Goal: Information Seeking & Learning: Learn about a topic

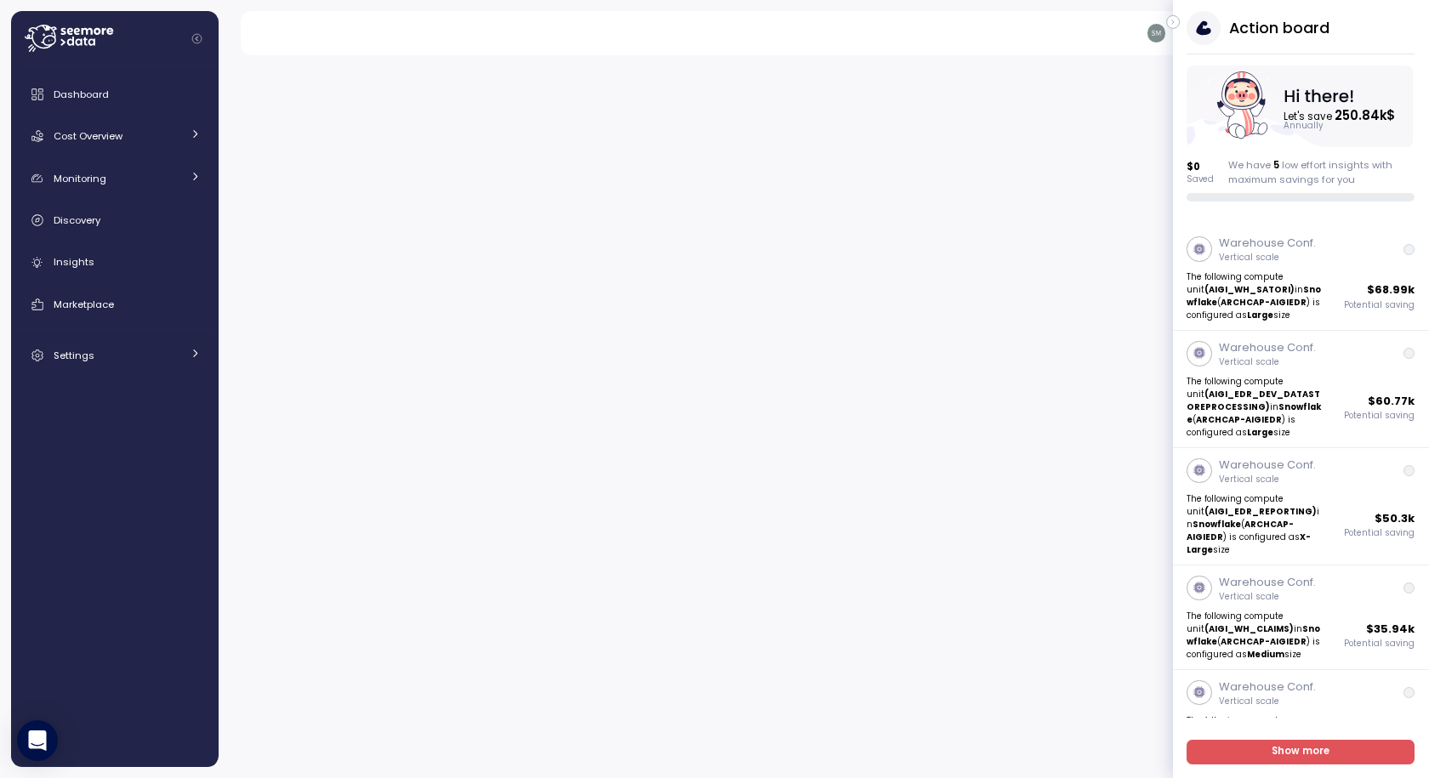
click at [1173, 22] on icon "button" at bounding box center [1173, 22] width 2 height 4
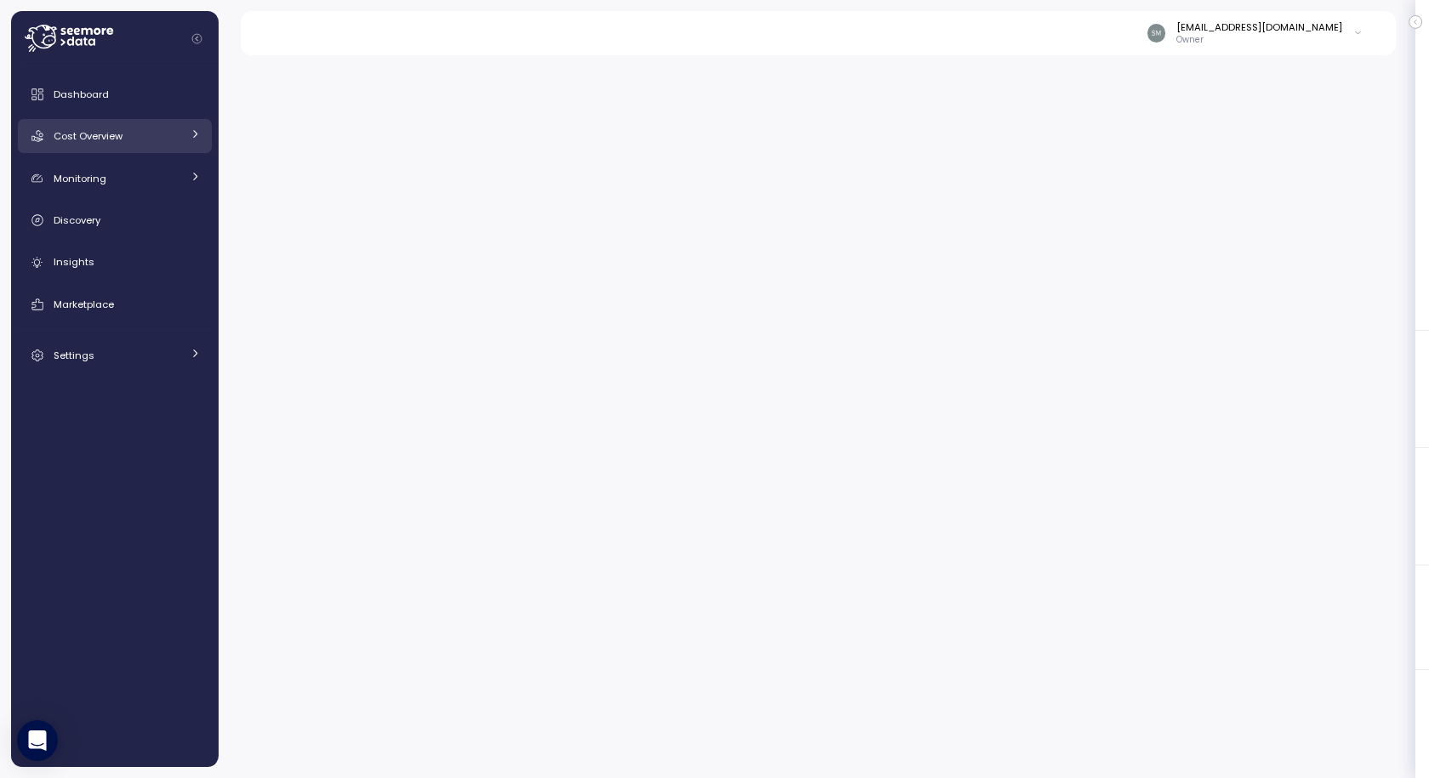
click at [114, 143] on span "Cost Overview" at bounding box center [88, 136] width 69 height 14
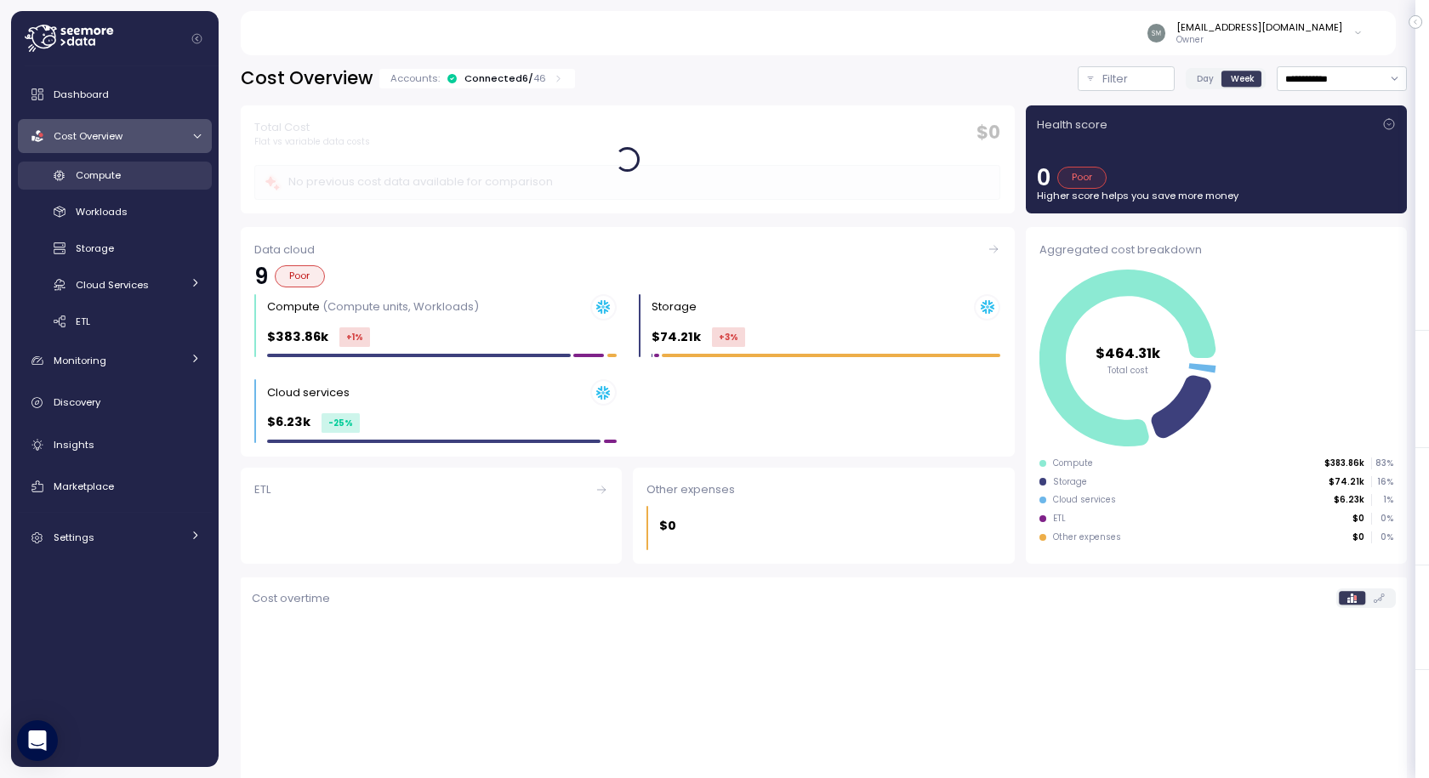
click at [104, 178] on span "Compute" at bounding box center [98, 175] width 45 height 14
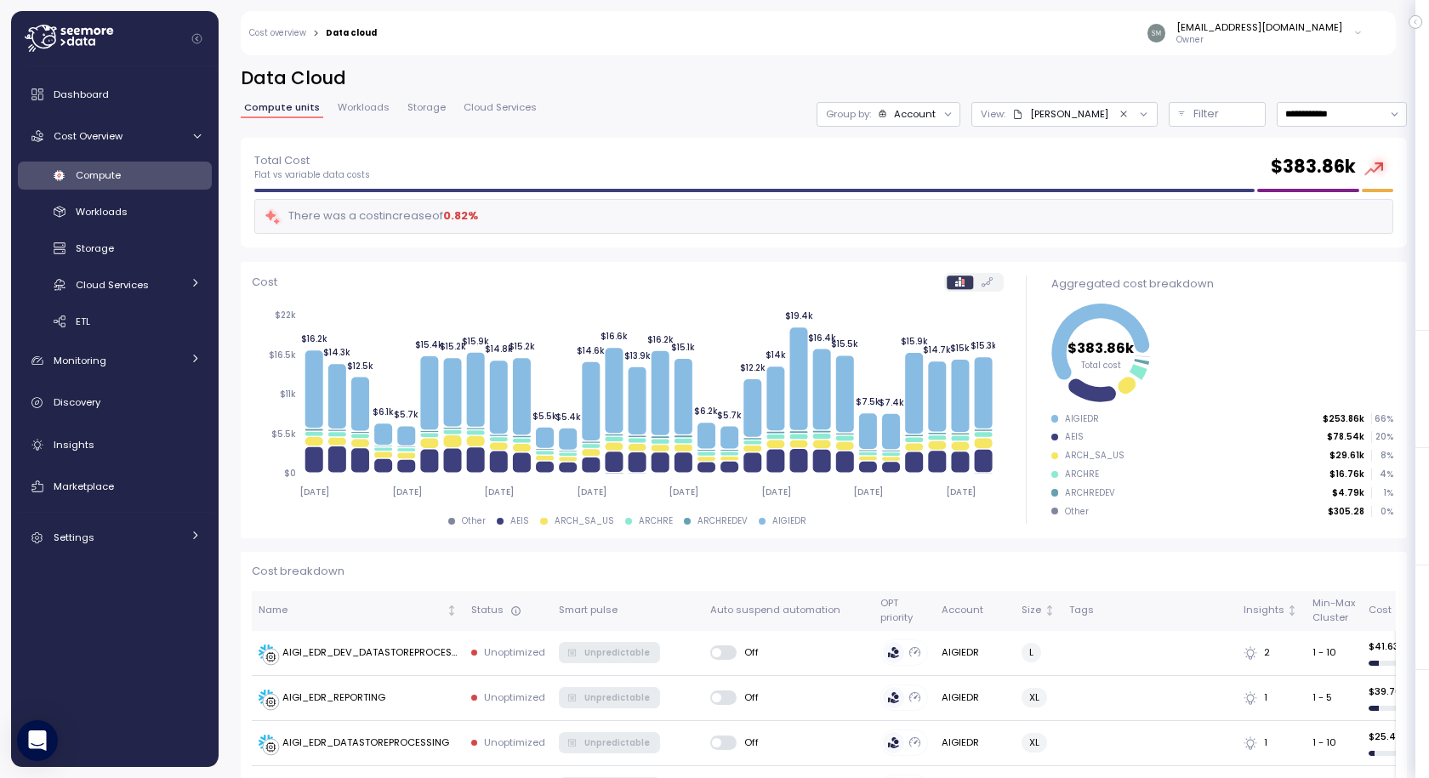
click at [1062, 113] on div "[PERSON_NAME]" at bounding box center [1060, 114] width 96 height 14
click at [1033, 286] on div "COE DEFAULT" at bounding box center [1084, 286] width 187 height 20
click at [1193, 113] on p "Filter" at bounding box center [1206, 113] width 26 height 17
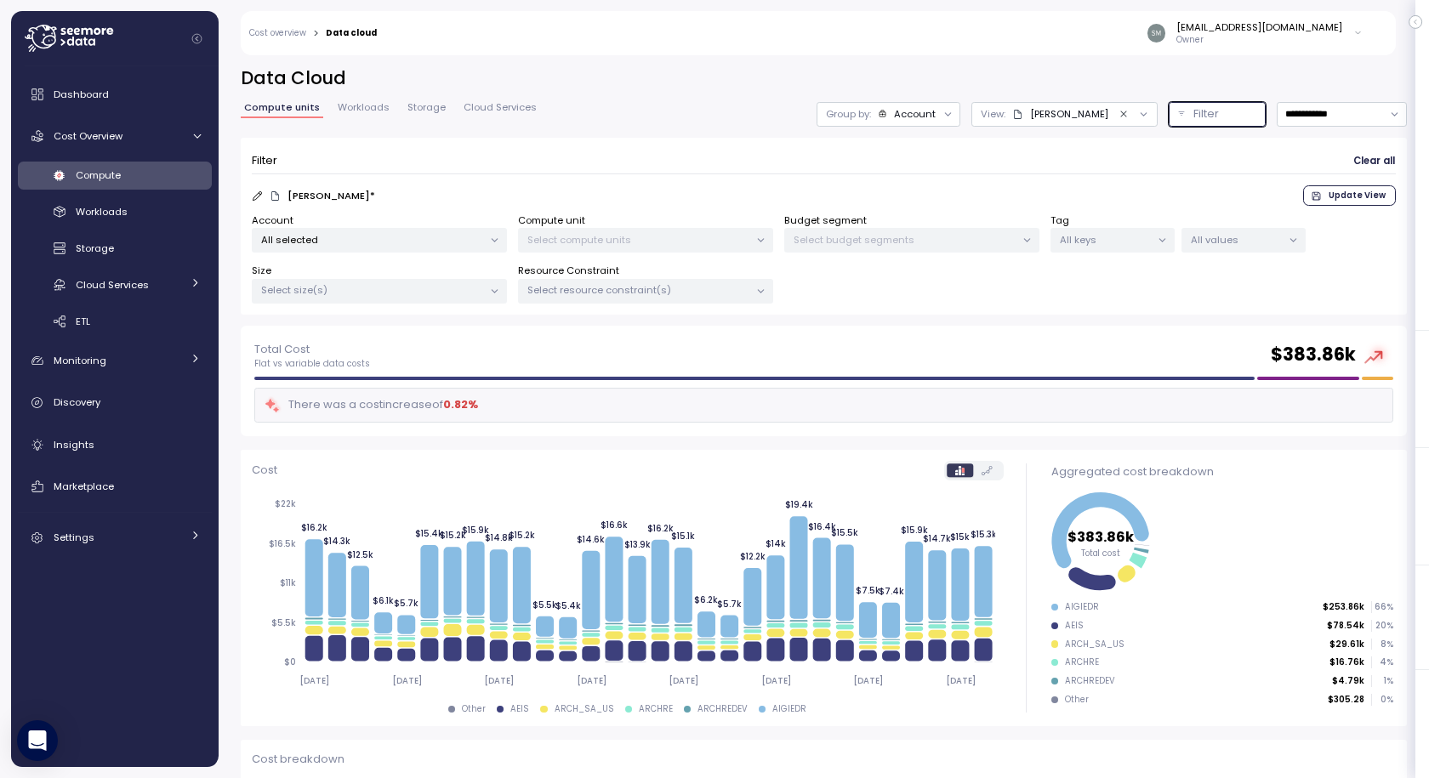
click at [1118, 116] on icon "Clear value" at bounding box center [1123, 114] width 11 height 11
click at [1057, 116] on div "Untitled" at bounding box center [1080, 114] width 56 height 14
click at [1154, 286] on icon "button" at bounding box center [1159, 285] width 11 height 11
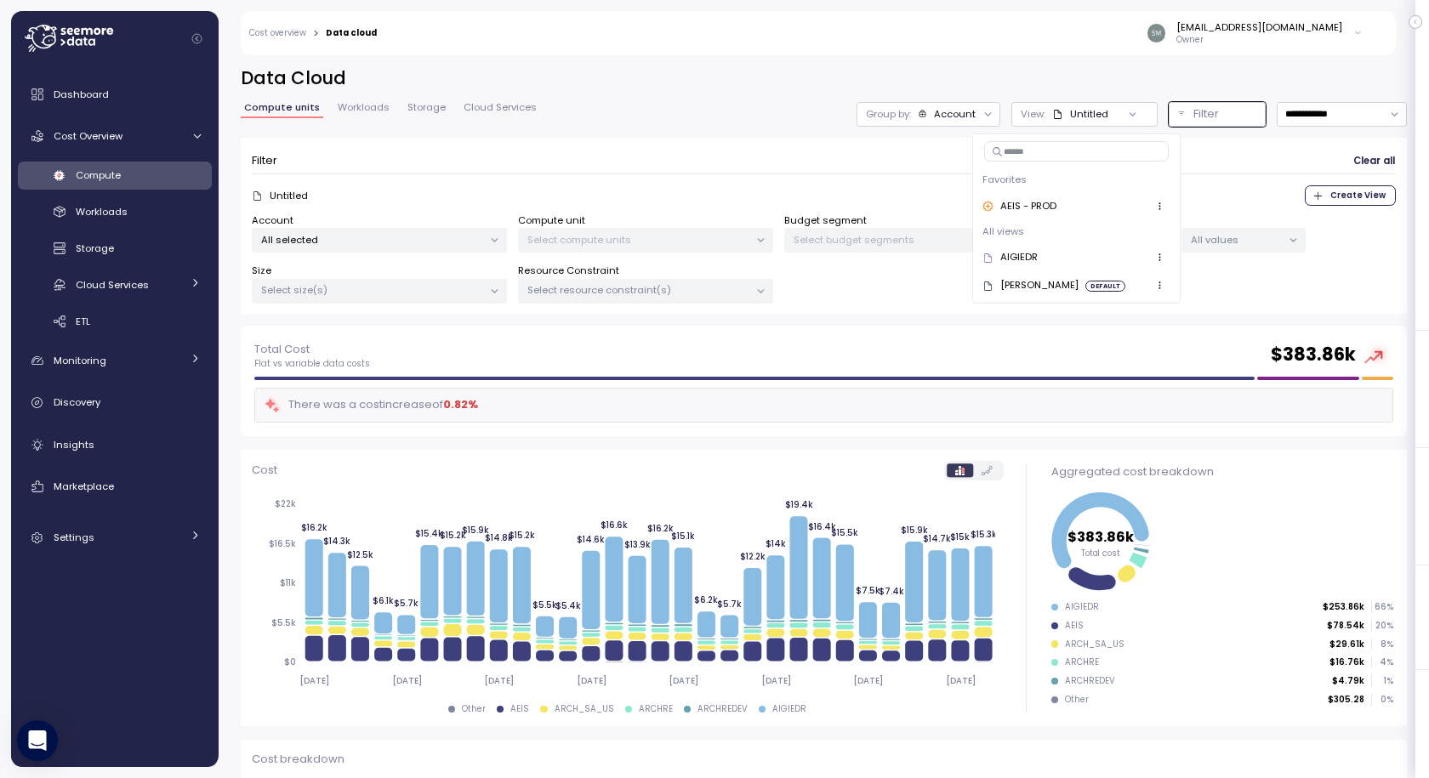
click at [1011, 291] on div "[PERSON_NAME]" at bounding box center [1030, 285] width 96 height 15
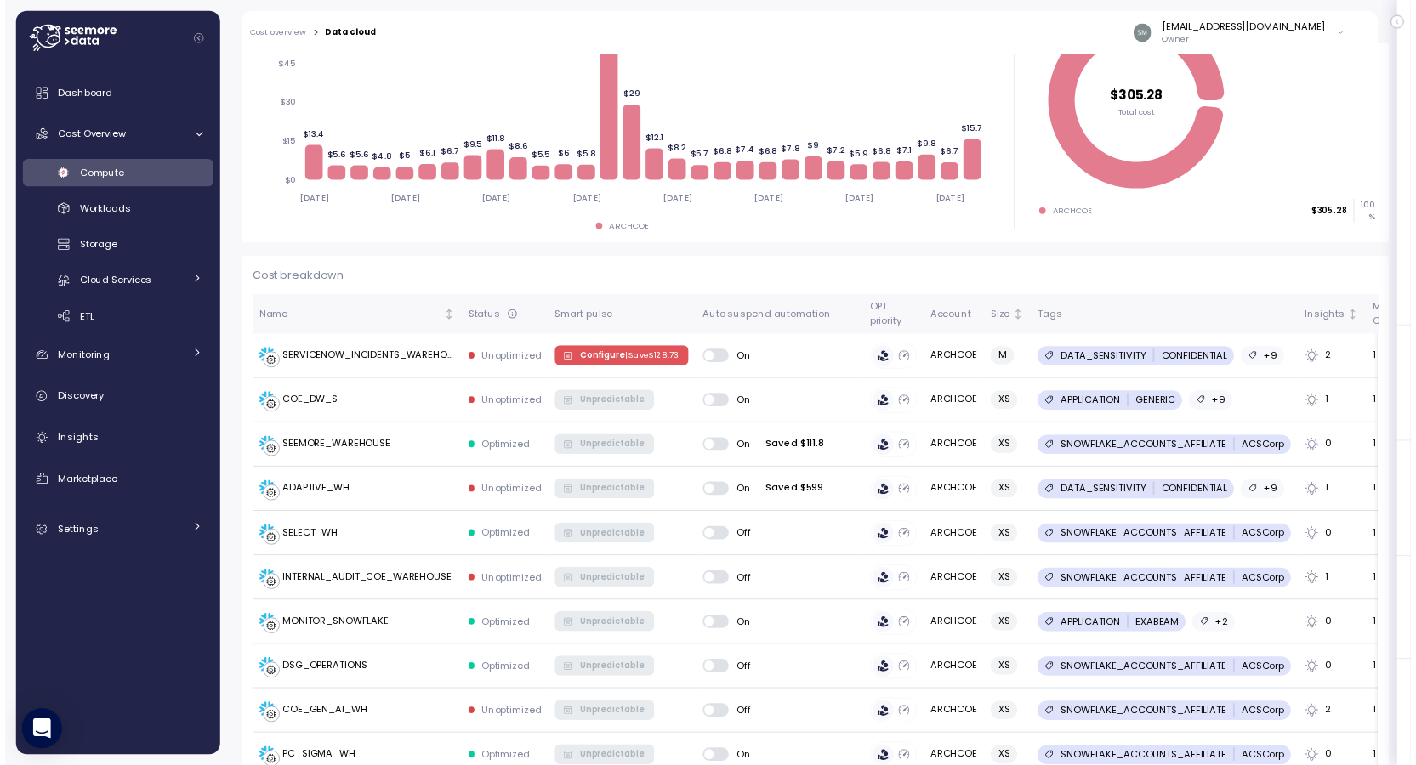
scroll to position [510, 0]
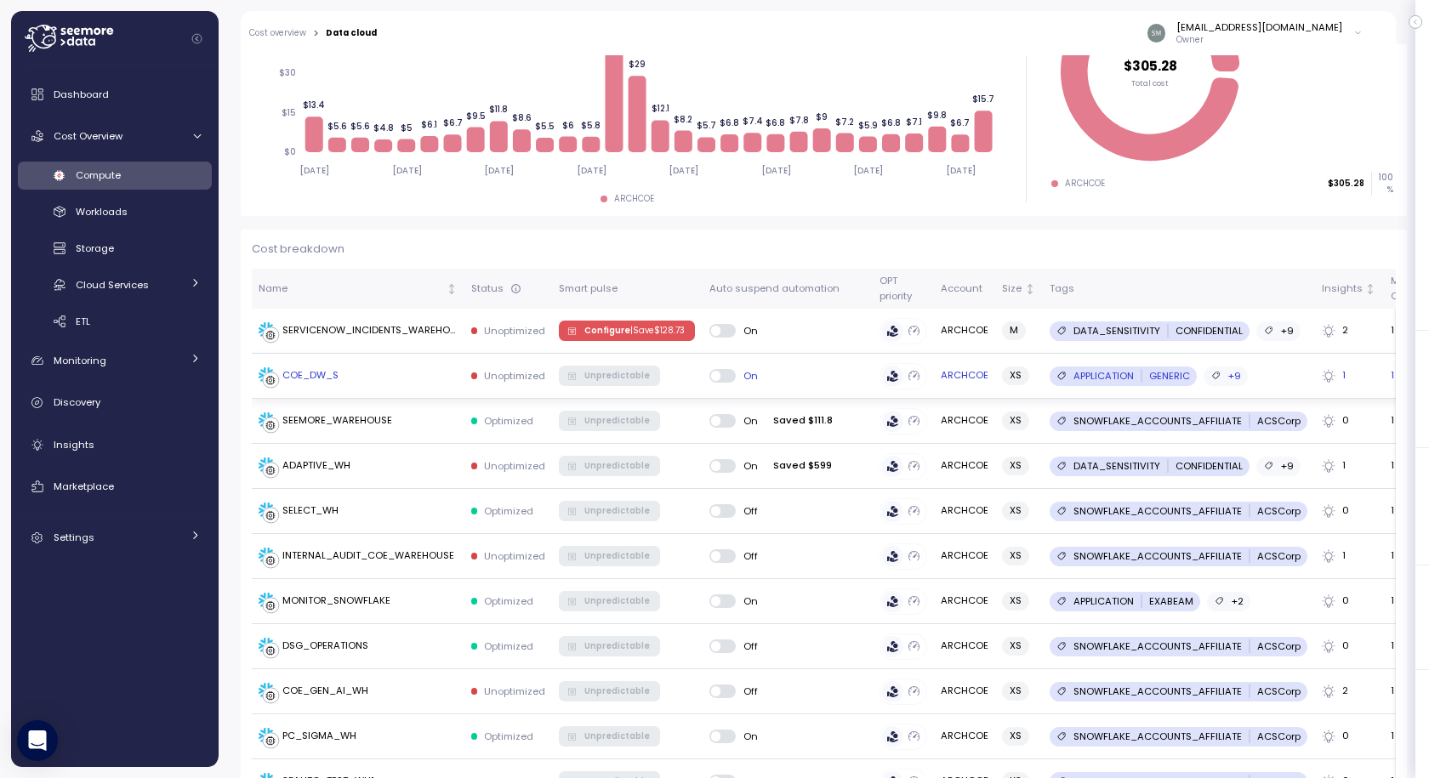
click at [311, 372] on div "COE_DW_S" at bounding box center [310, 375] width 56 height 15
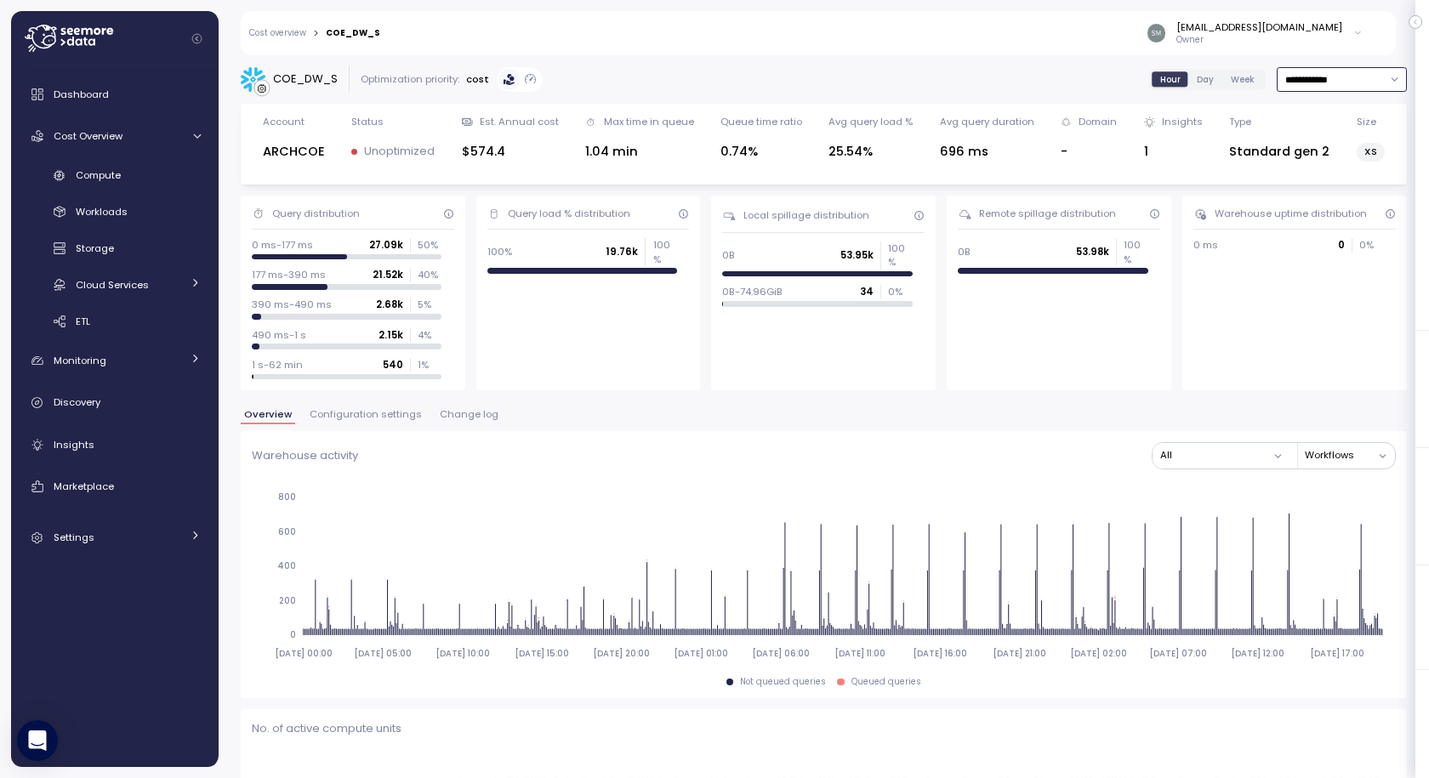
click at [1290, 84] on input "**********" at bounding box center [1341, 79] width 130 height 25
type input "**********"
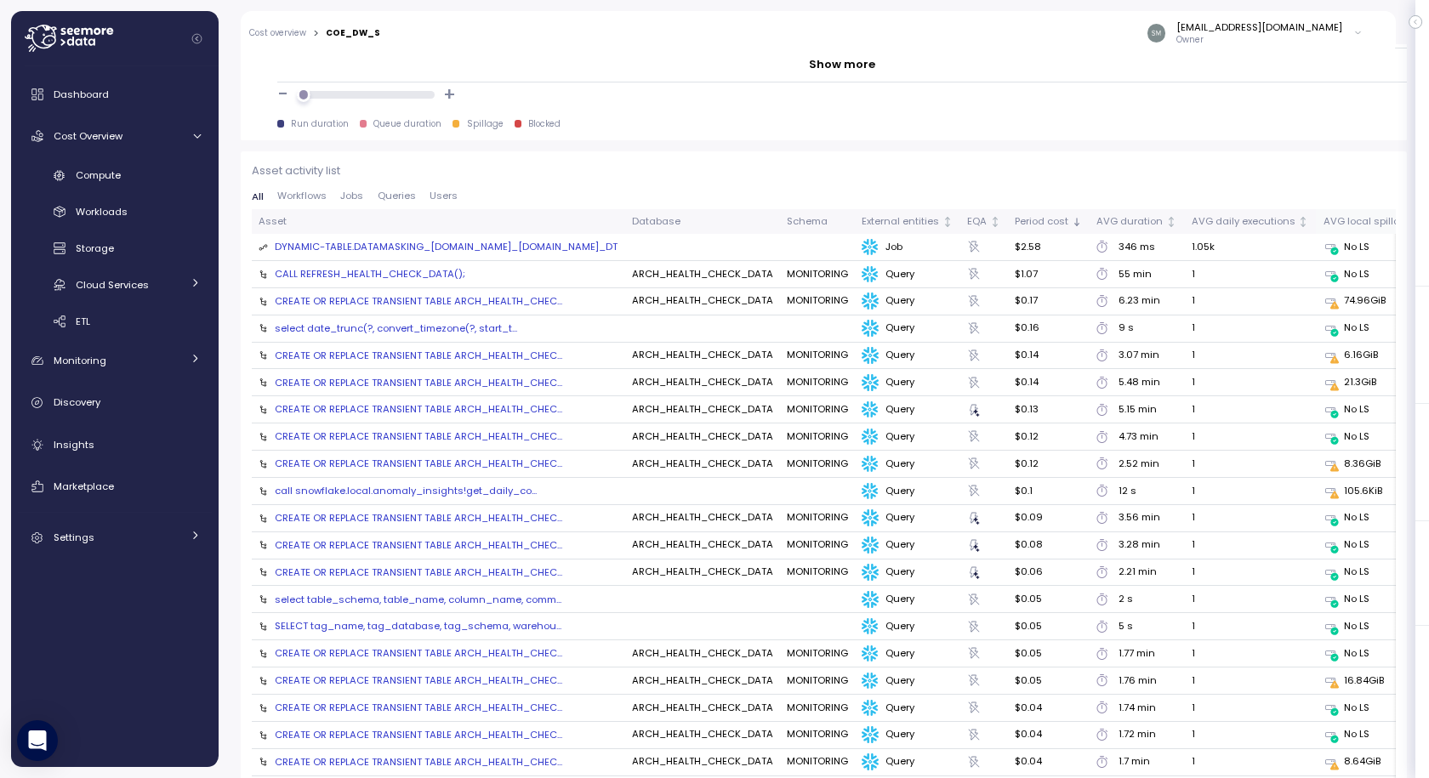
scroll to position [1786, 0]
drag, startPoint x: 1279, startPoint y: 301, endPoint x: 1195, endPoint y: 301, distance: 84.2
click at [1195, 301] on tr "CREATE OR REPLACE TRANSIENT TABLE ARCH_HEALTH_CHEC... ARCH_HEALTH_CHECK_DATA MO…" at bounding box center [913, 302] width 1323 height 27
click at [498, 296] on div "CREATE OR REPLACE TRANSIENT TABLE ARCH_HEALTH_CHEC..." at bounding box center [418, 302] width 287 height 14
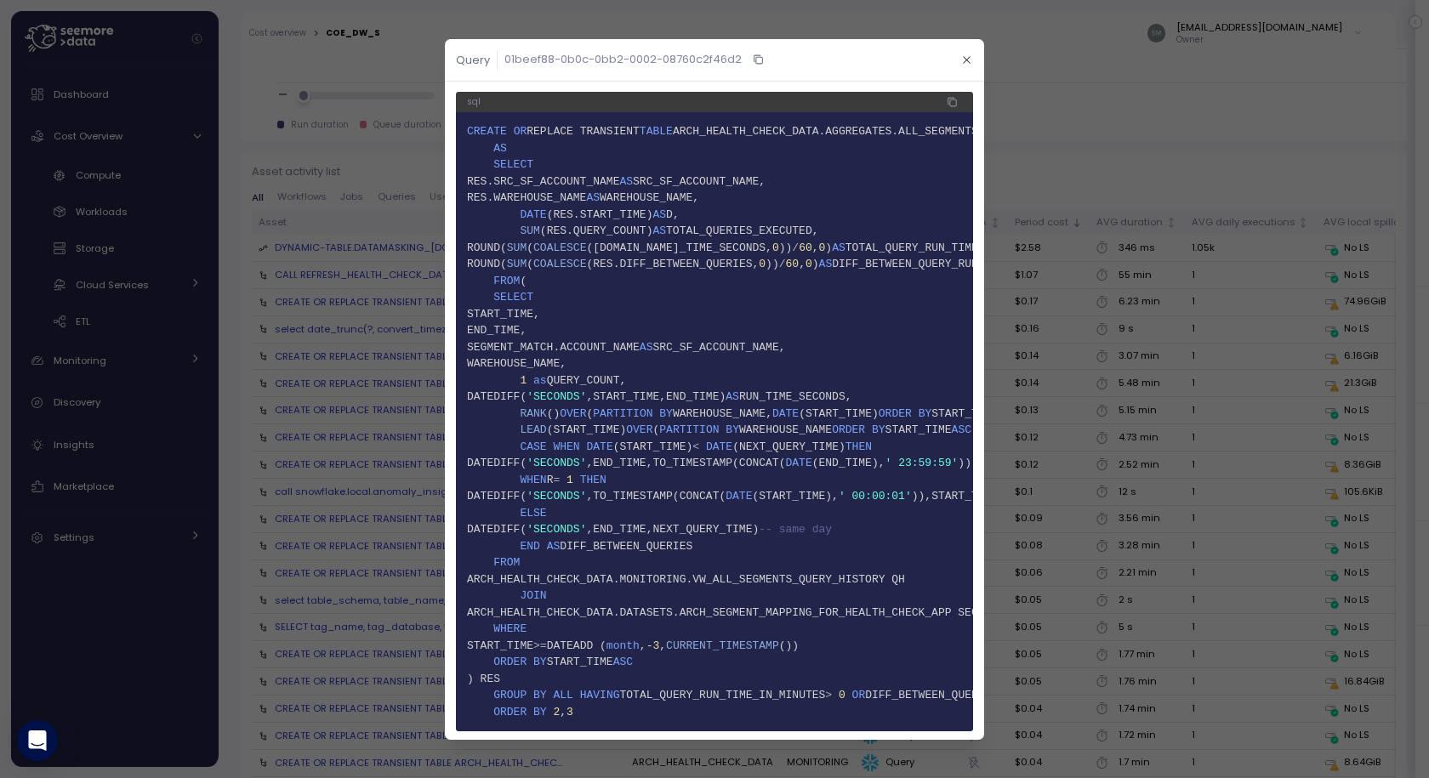
scroll to position [0, 0]
click at [961, 56] on icon "button" at bounding box center [966, 59] width 11 height 11
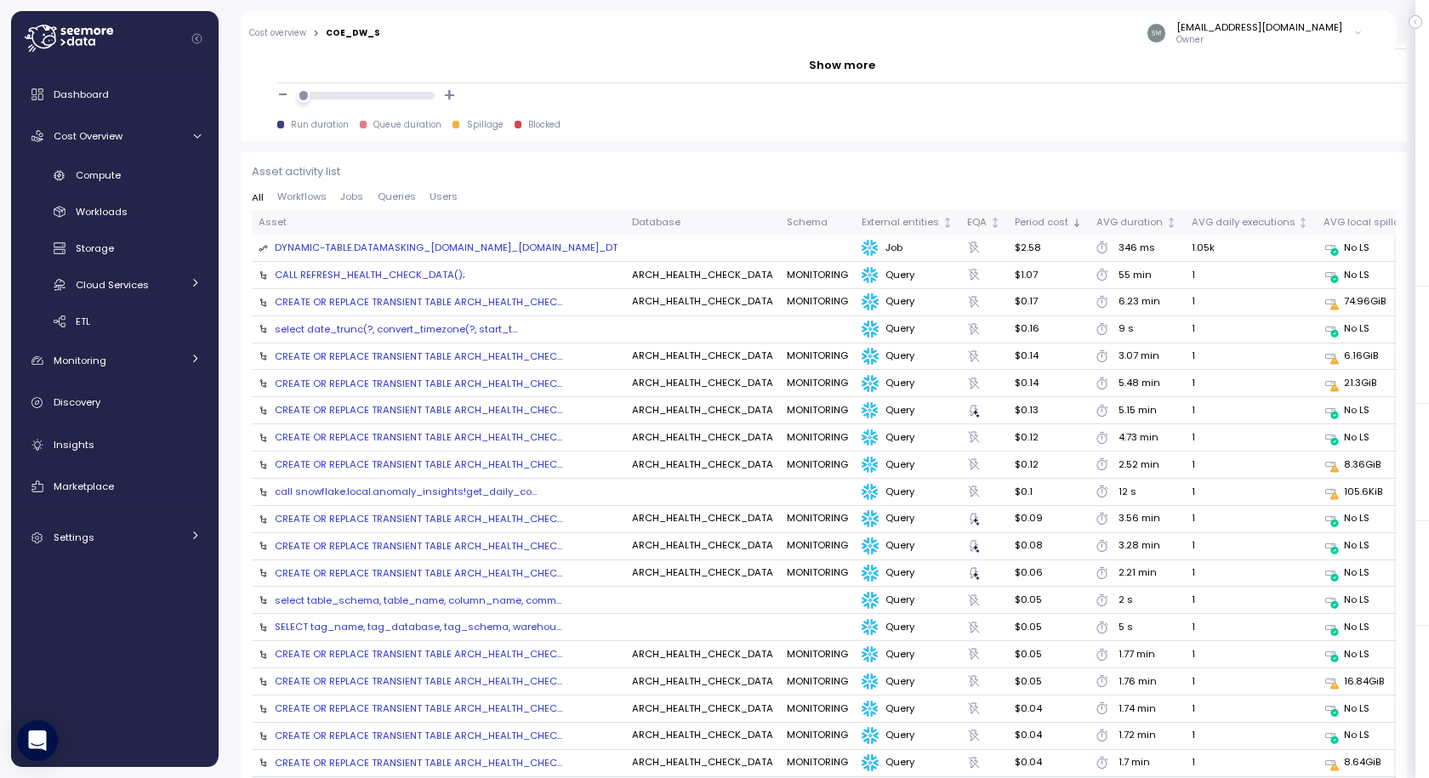
click at [503, 247] on div "DYNAMIC-TABLE.DATAMASKING_DEMO.MY_SCH.CUSTOMER_DT" at bounding box center [446, 248] width 343 height 15
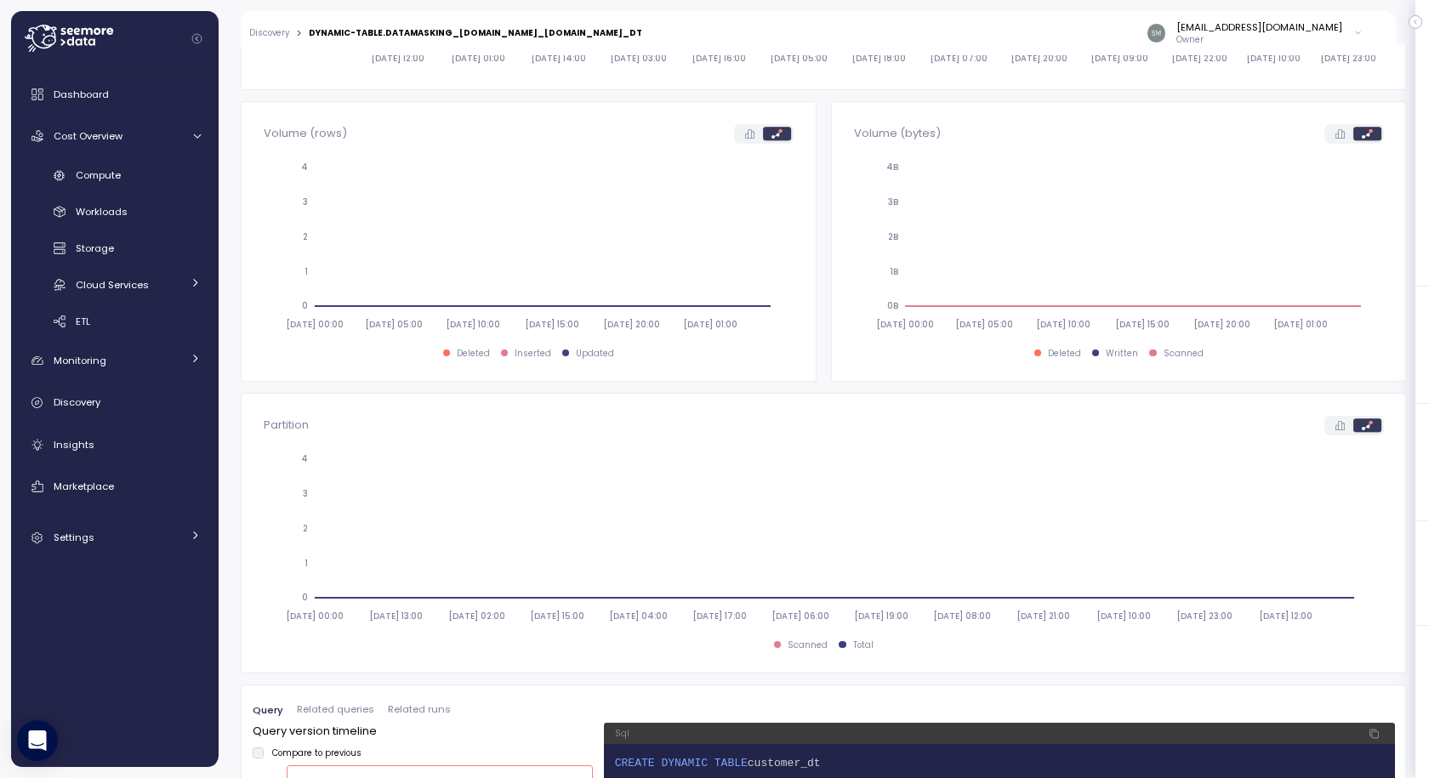
scroll to position [644, 0]
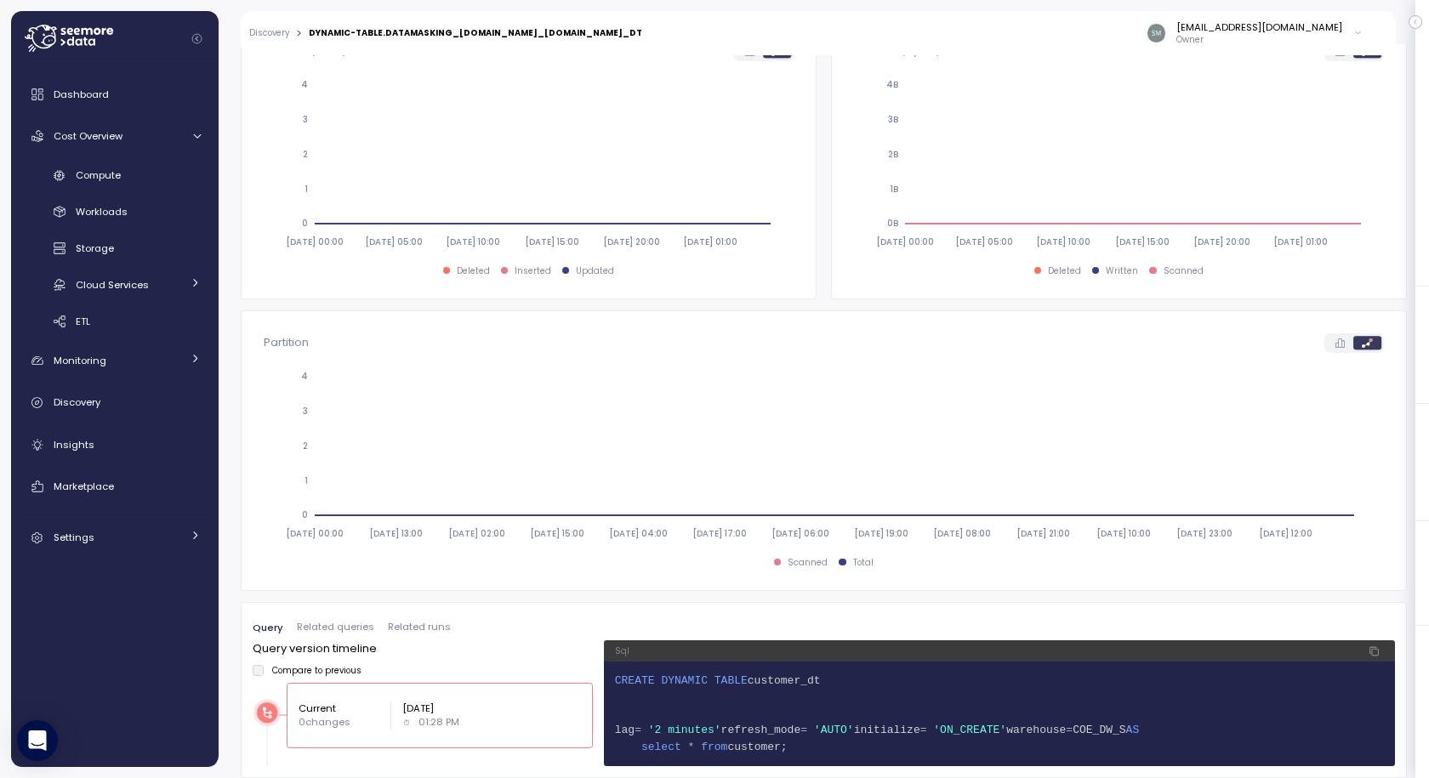
drag, startPoint x: 783, startPoint y: 749, endPoint x: 605, endPoint y: 679, distance: 191.7
click at [605, 679] on pre "1 CREATE DYNAMIC TABLE customer_dt 2 3 4 lag = '2 minutes' refresh_mode = 'AUTO…" at bounding box center [999, 714] width 791 height 105
click at [635, 603] on div "Query Related queries Related runs Query version timeline Compare to previous C…" at bounding box center [824, 690] width 1166 height 176
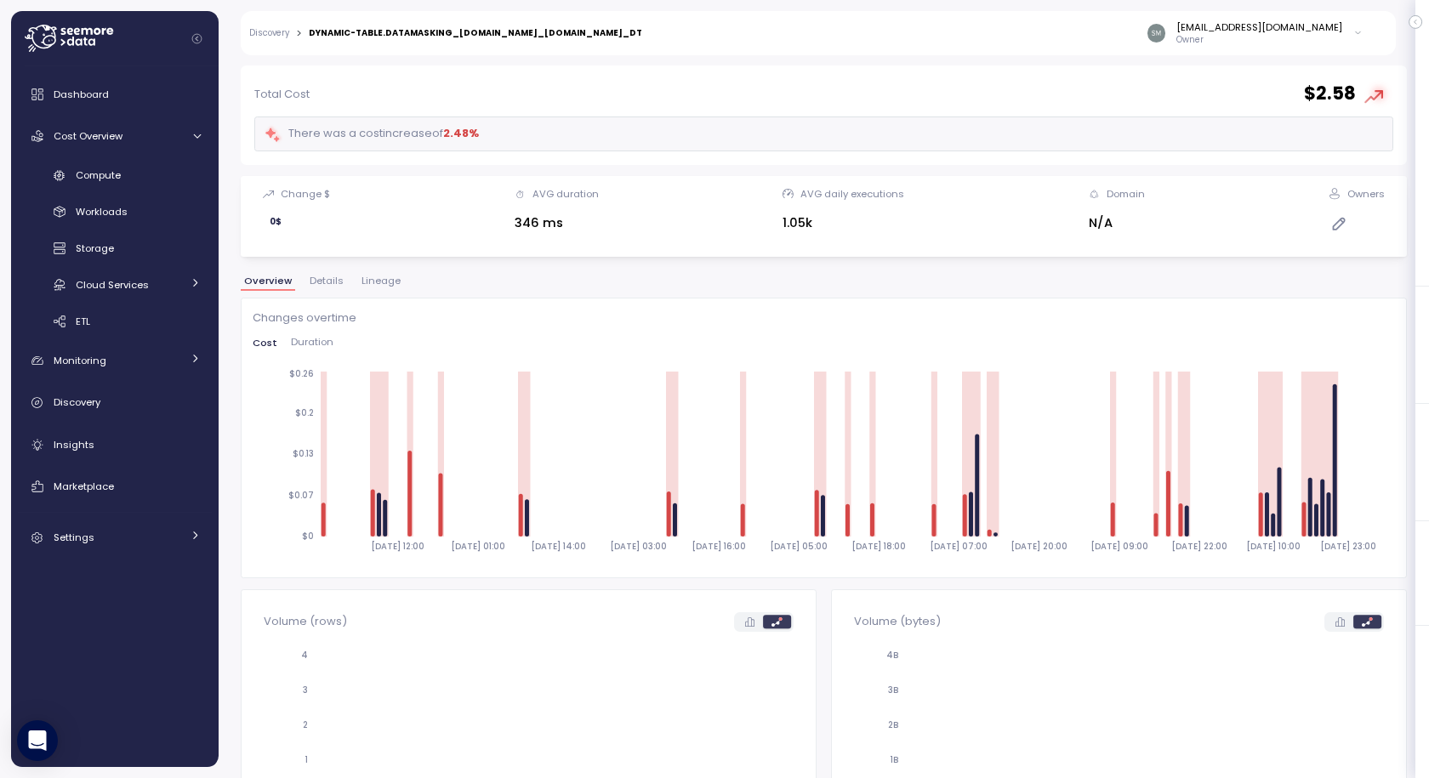
scroll to position [0, 0]
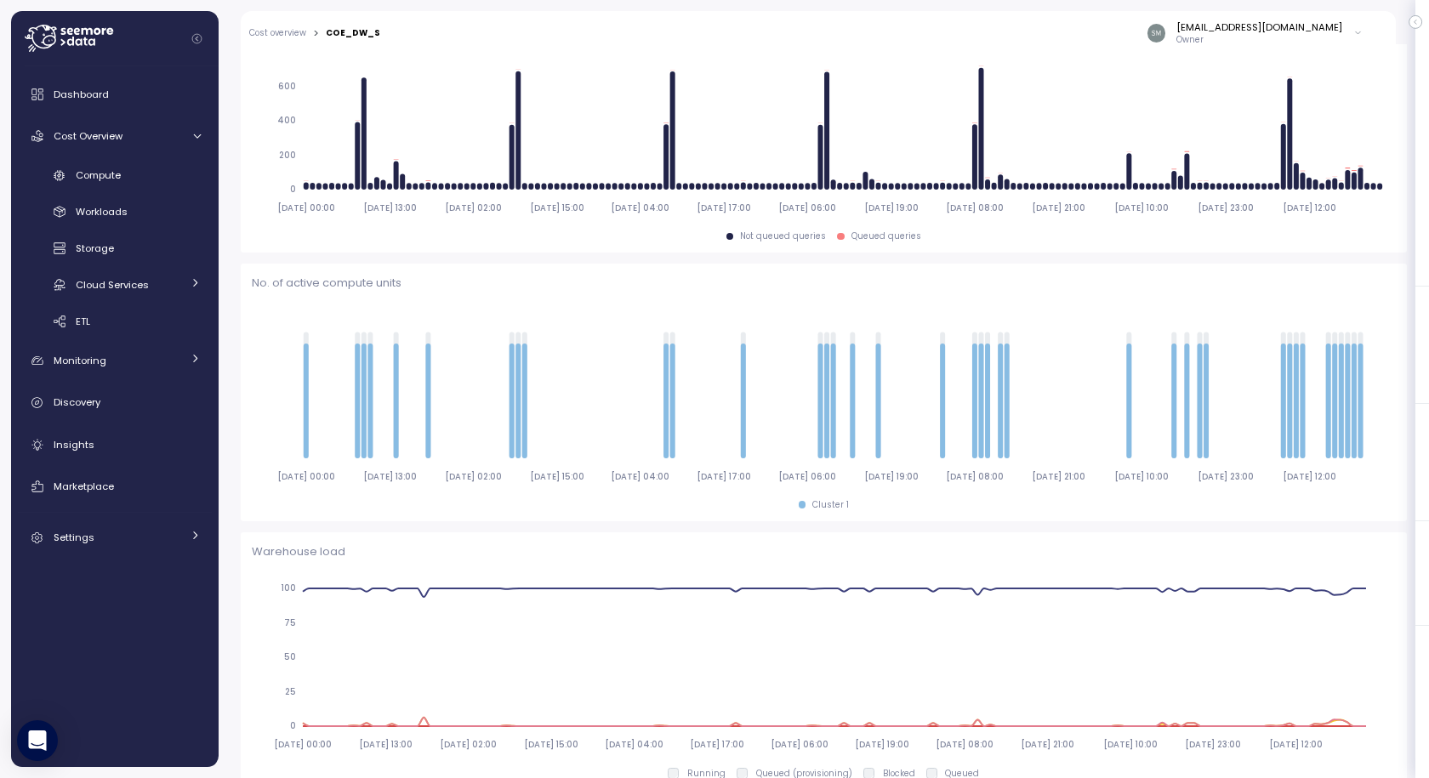
scroll to position [255, 0]
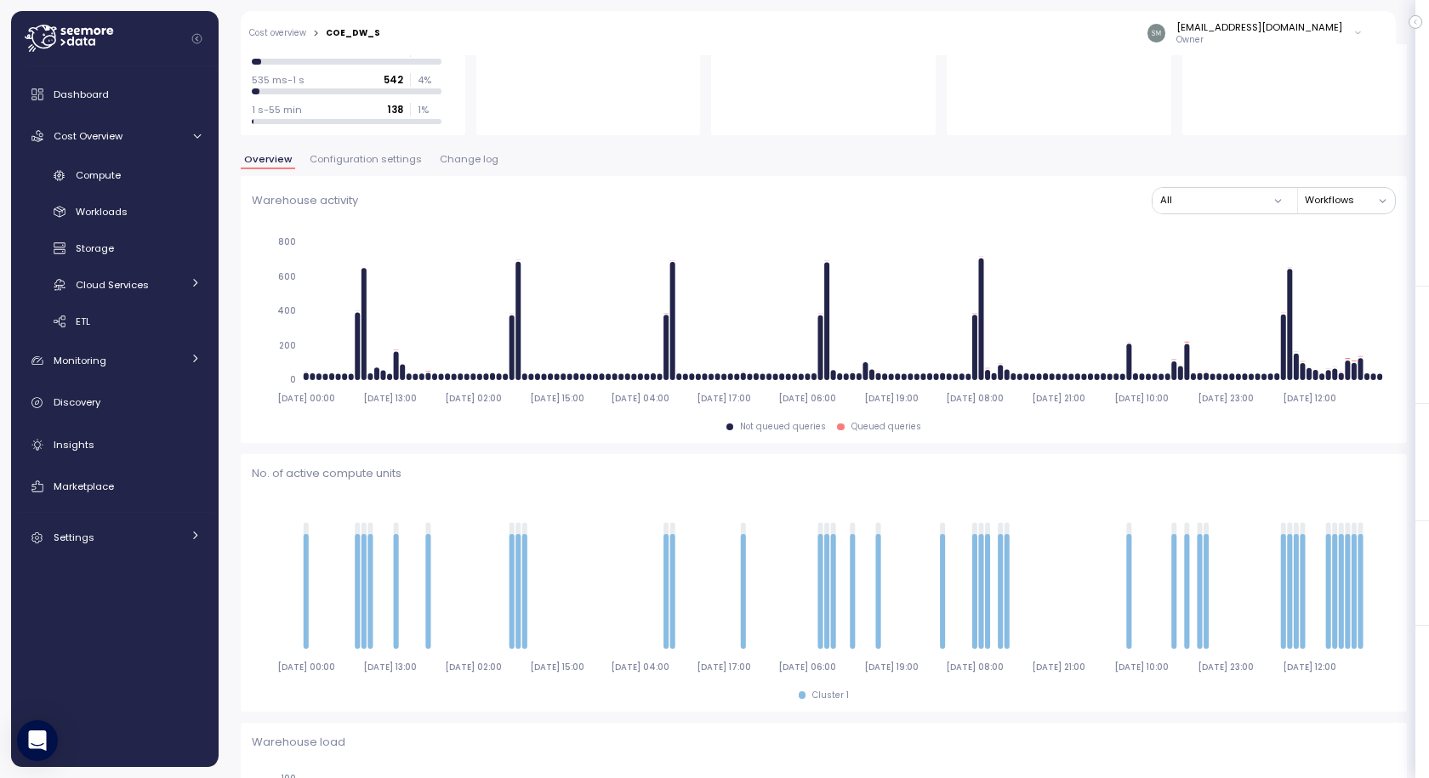
click at [459, 168] on button "Change log" at bounding box center [468, 162] width 65 height 14
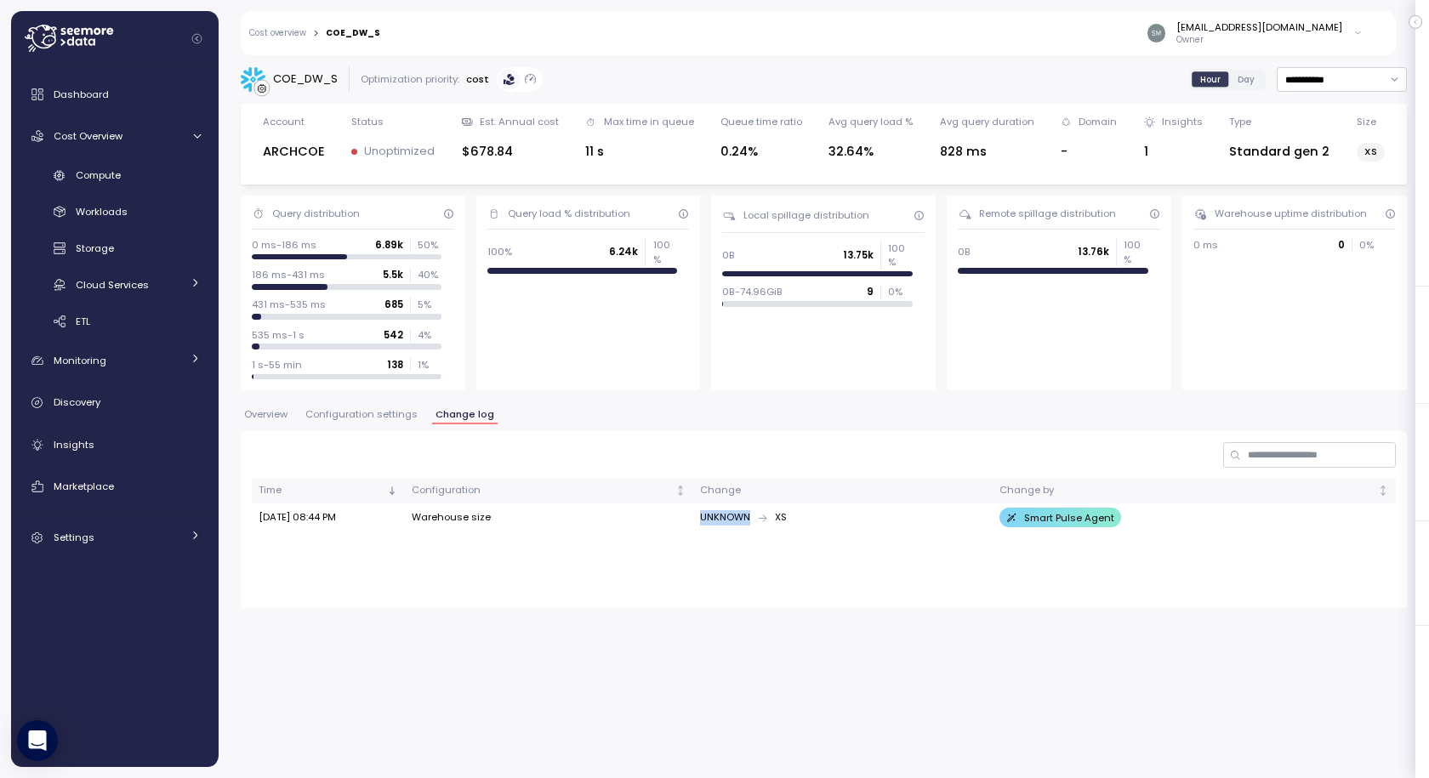
drag, startPoint x: 697, startPoint y: 515, endPoint x: 798, endPoint y: 518, distance: 100.4
click at [798, 518] on div "UNKNOWN XS" at bounding box center [843, 517] width 286 height 15
click at [806, 518] on div "UNKNOWN XS" at bounding box center [843, 517] width 286 height 15
drag, startPoint x: 621, startPoint y: 566, endPoint x: 423, endPoint y: 526, distance: 201.3
click at [618, 565] on div "Time Configuration Change Change by Sep 11, 2025 08:44 PM Warehouse size UNKNOW…" at bounding box center [824, 527] width 1144 height 97
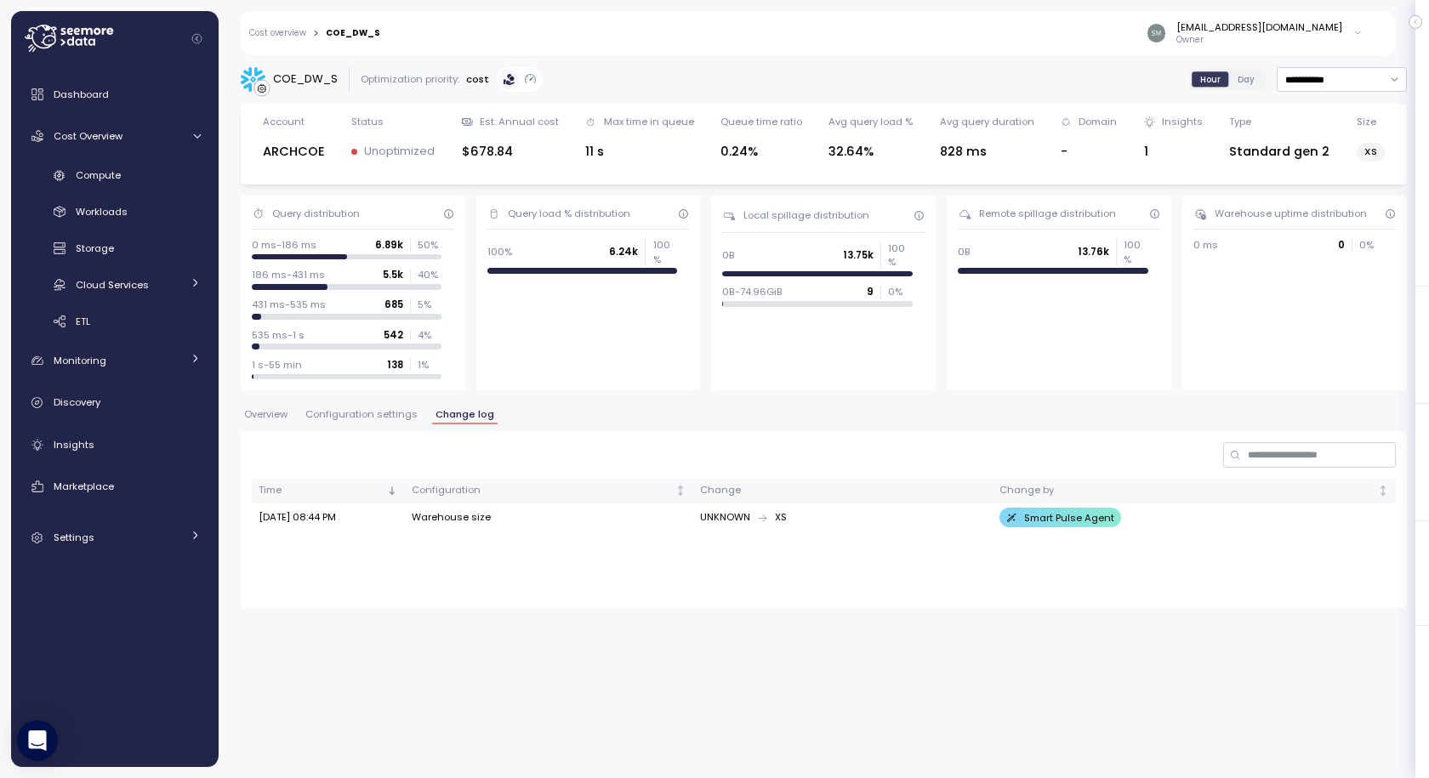
click at [1036, 519] on p "Smart Pulse Agent" at bounding box center [1069, 518] width 90 height 14
click at [265, 413] on span "Overview" at bounding box center [265, 414] width 43 height 9
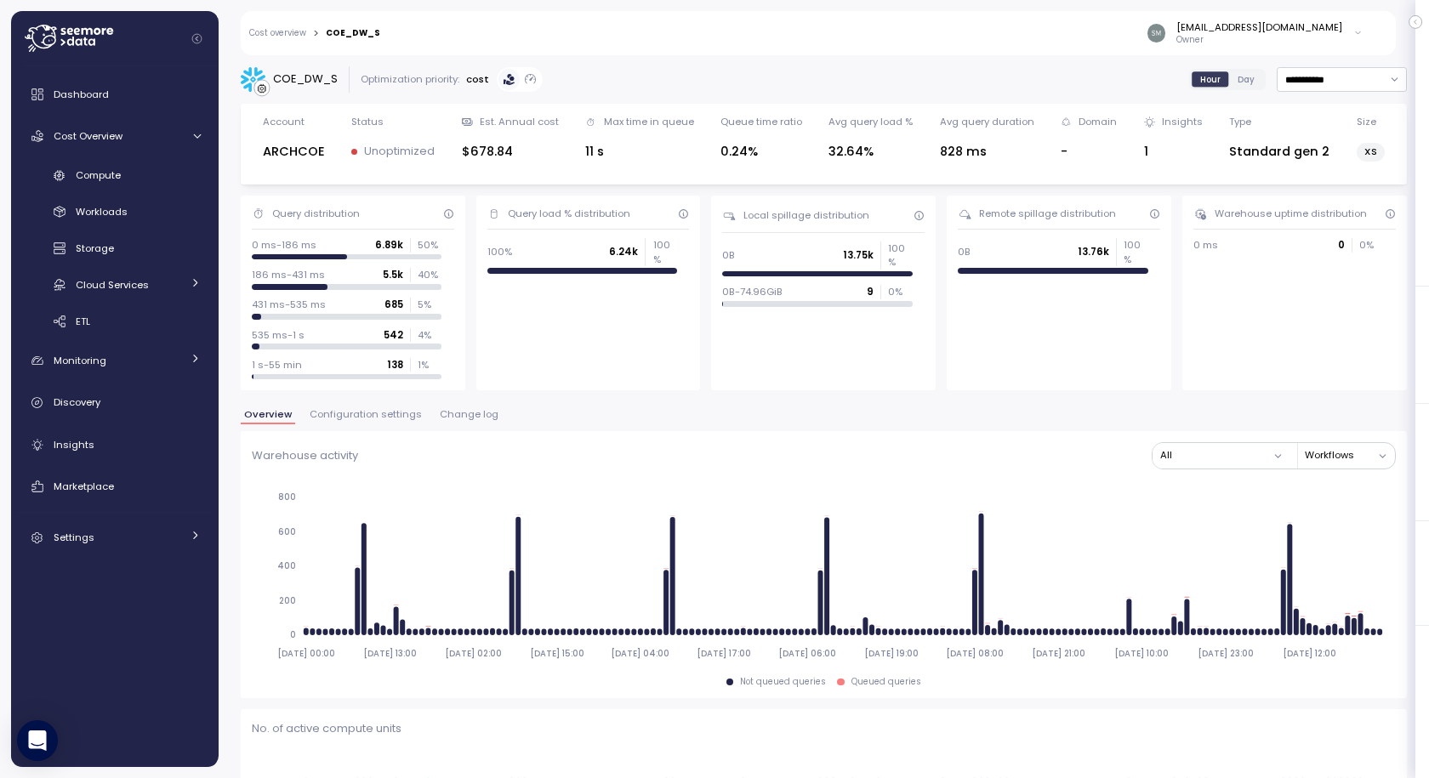
click at [348, 413] on span "Configuration settings" at bounding box center [366, 414] width 112 height 9
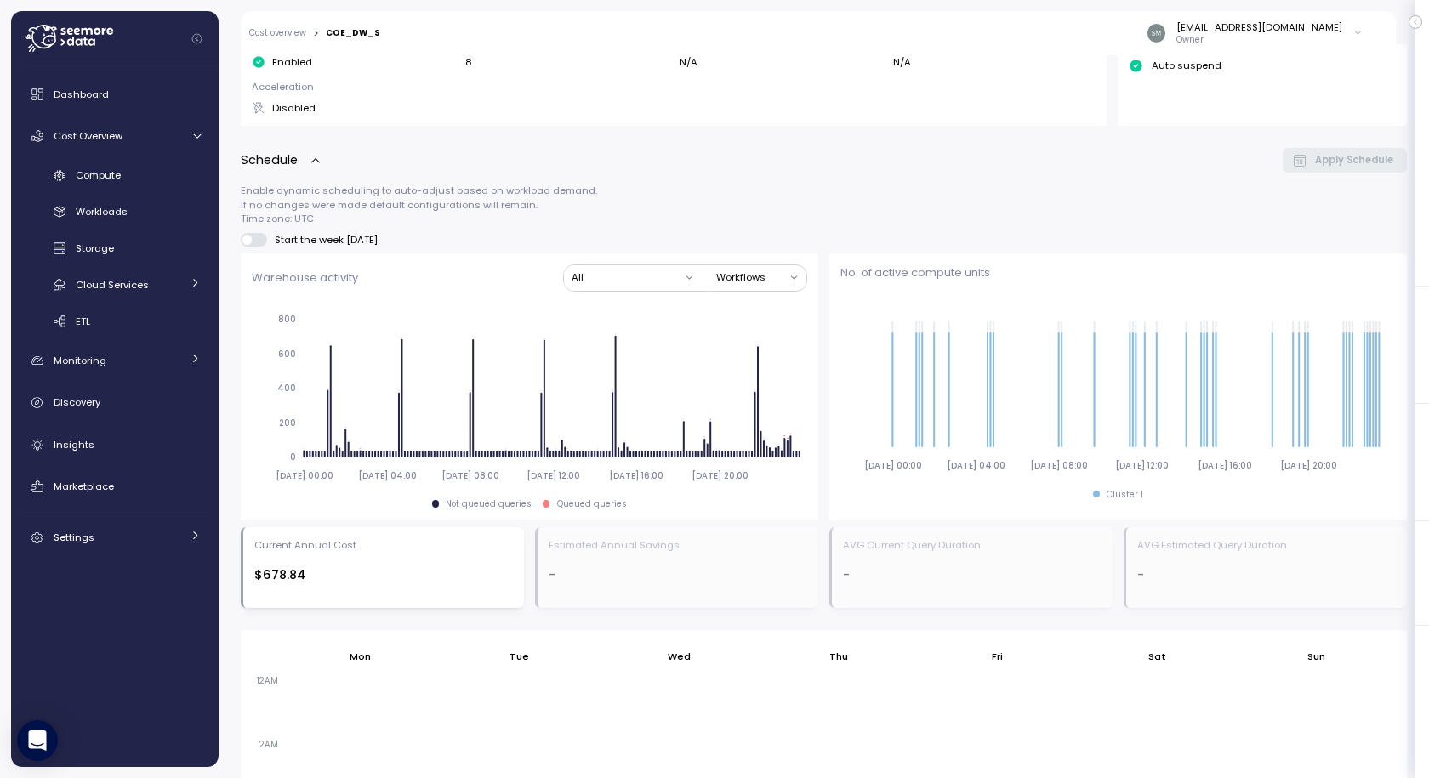
scroll to position [255, 0]
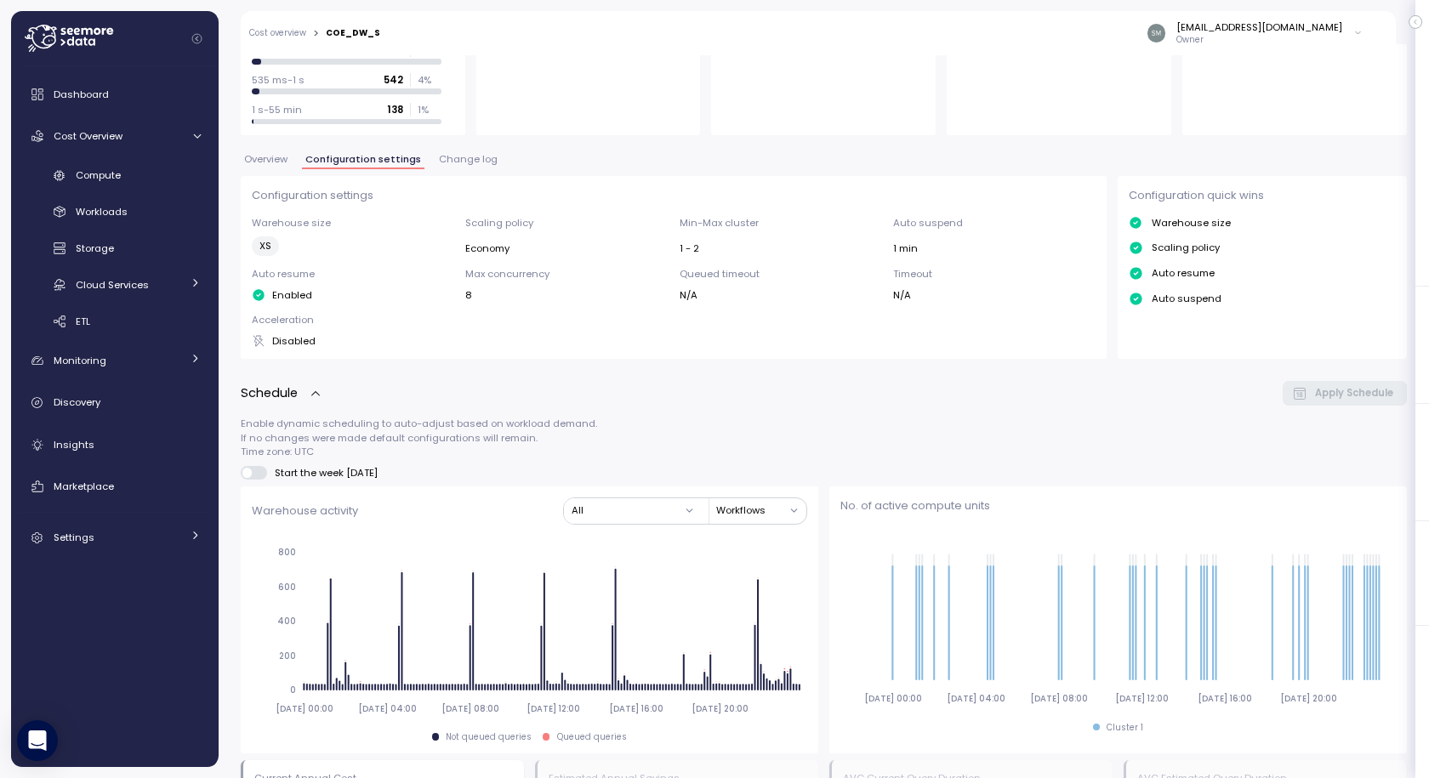
click at [457, 163] on span "Change log" at bounding box center [468, 159] width 59 height 9
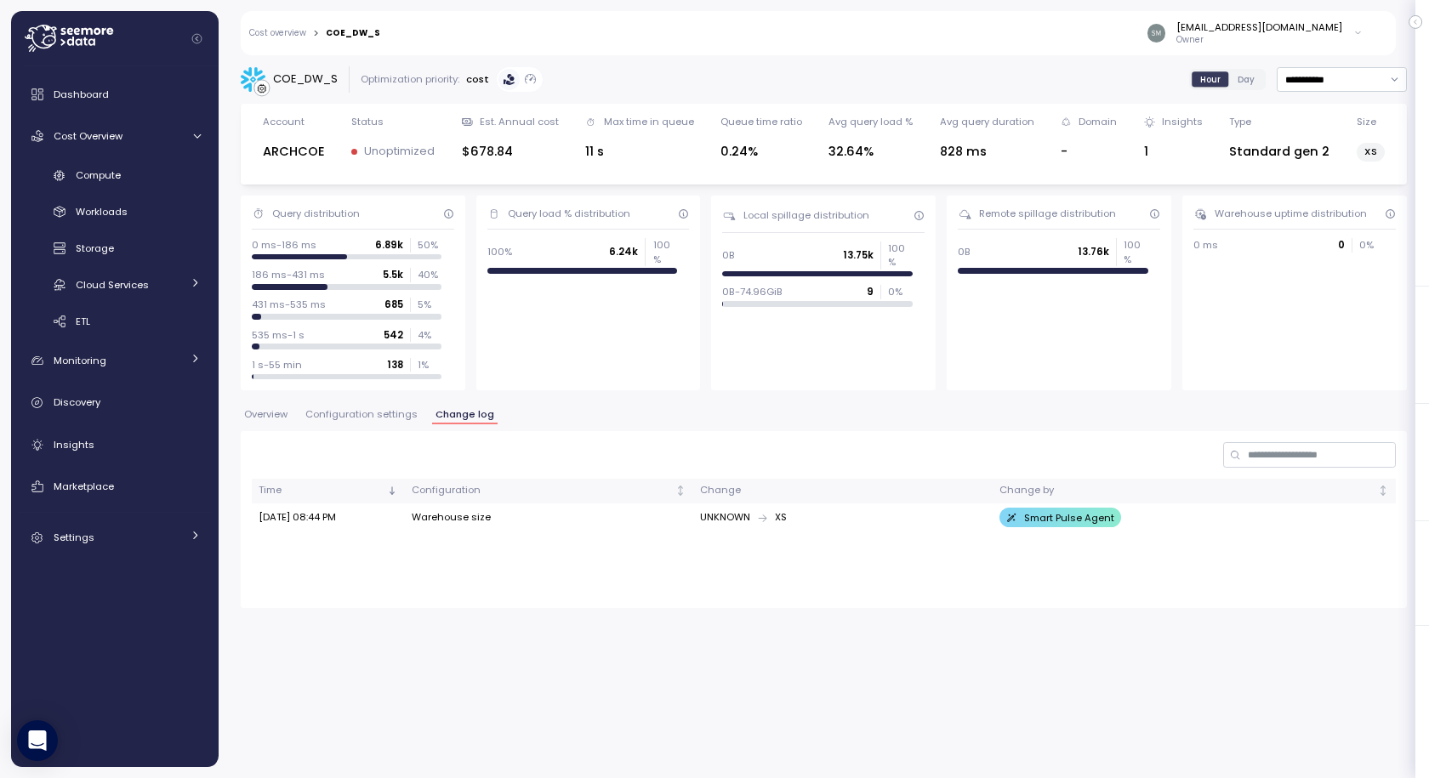
click at [290, 36] on link "Cost overview" at bounding box center [277, 33] width 57 height 9
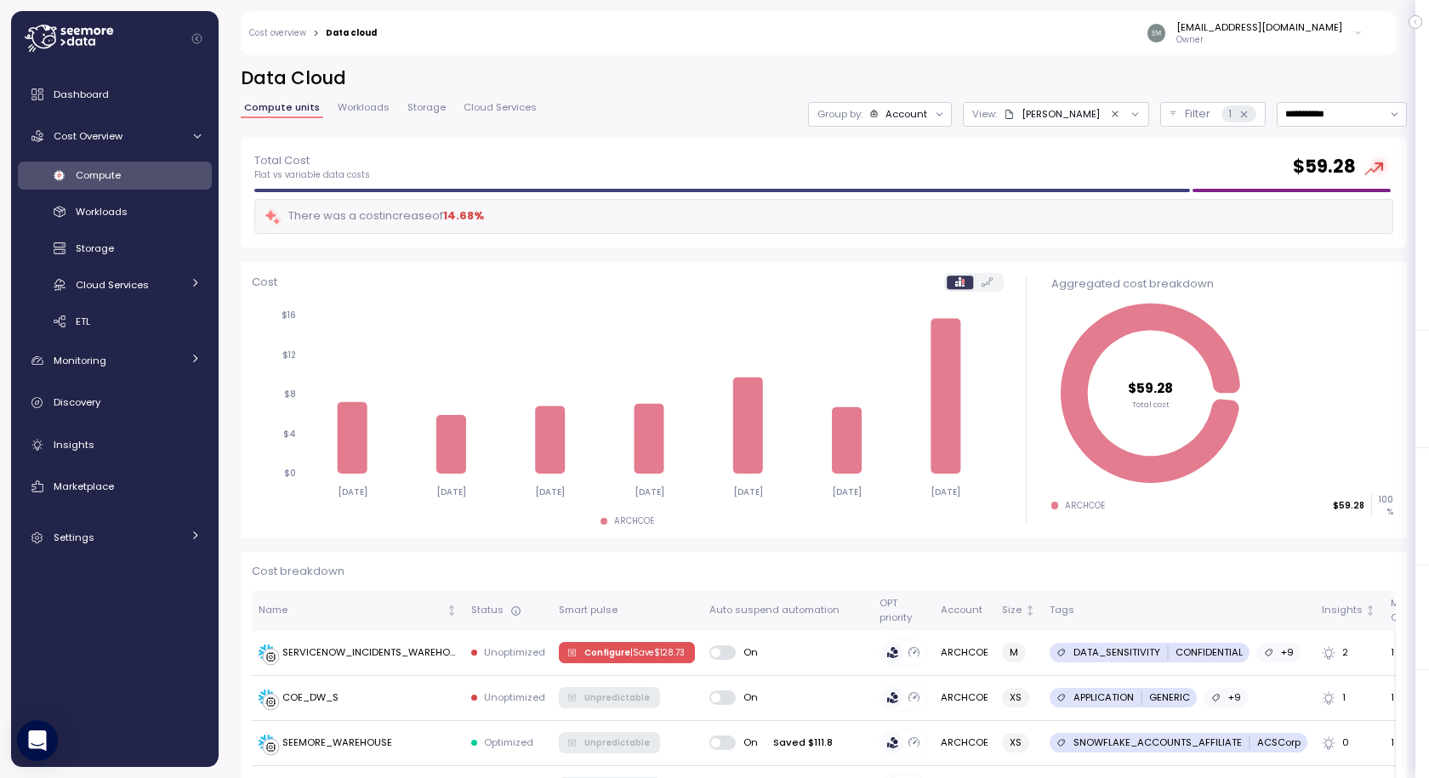
scroll to position [44, 0]
click at [1238, 114] on icon at bounding box center [1243, 114] width 11 height 11
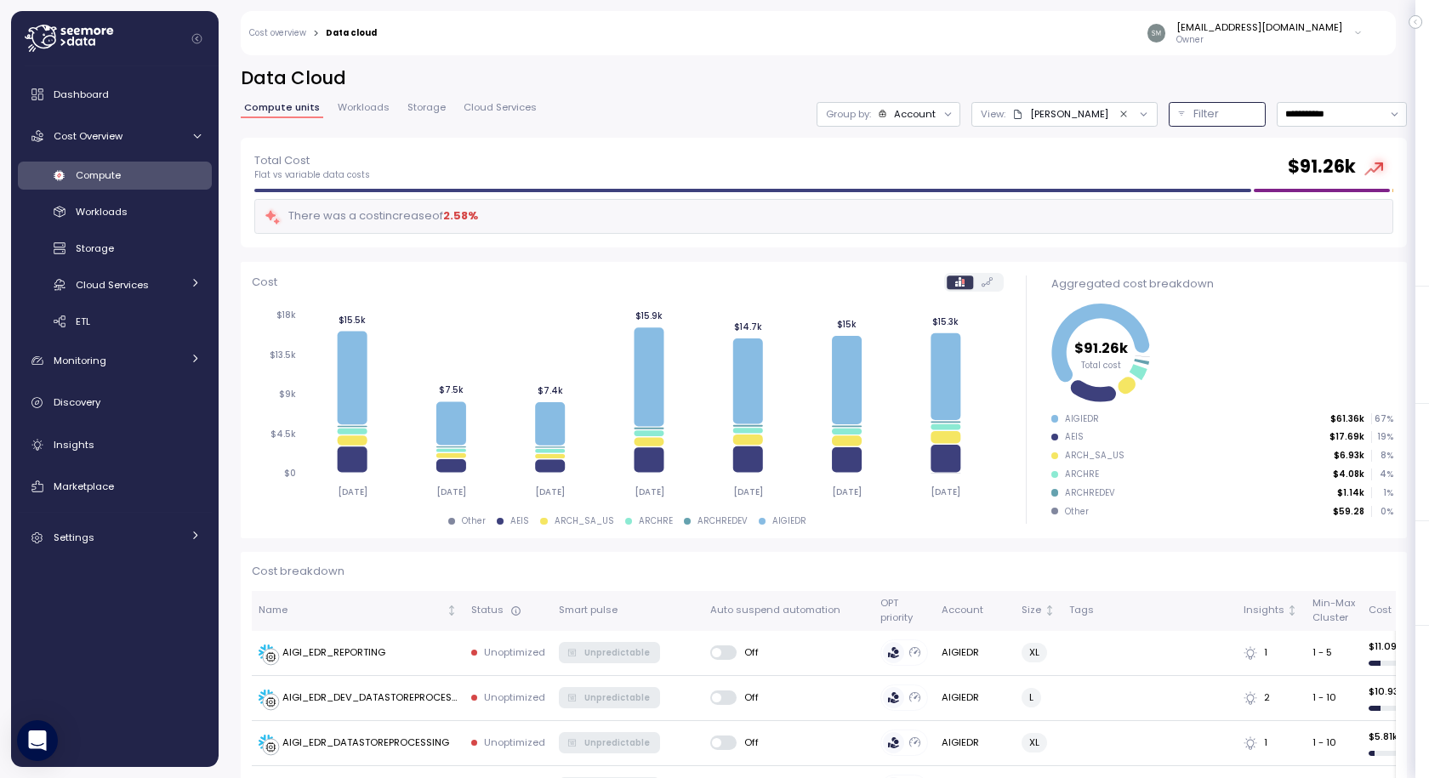
click at [1118, 112] on icon "Clear value" at bounding box center [1123, 114] width 11 height 11
click at [1193, 116] on p "Filter" at bounding box center [1206, 113] width 26 height 17
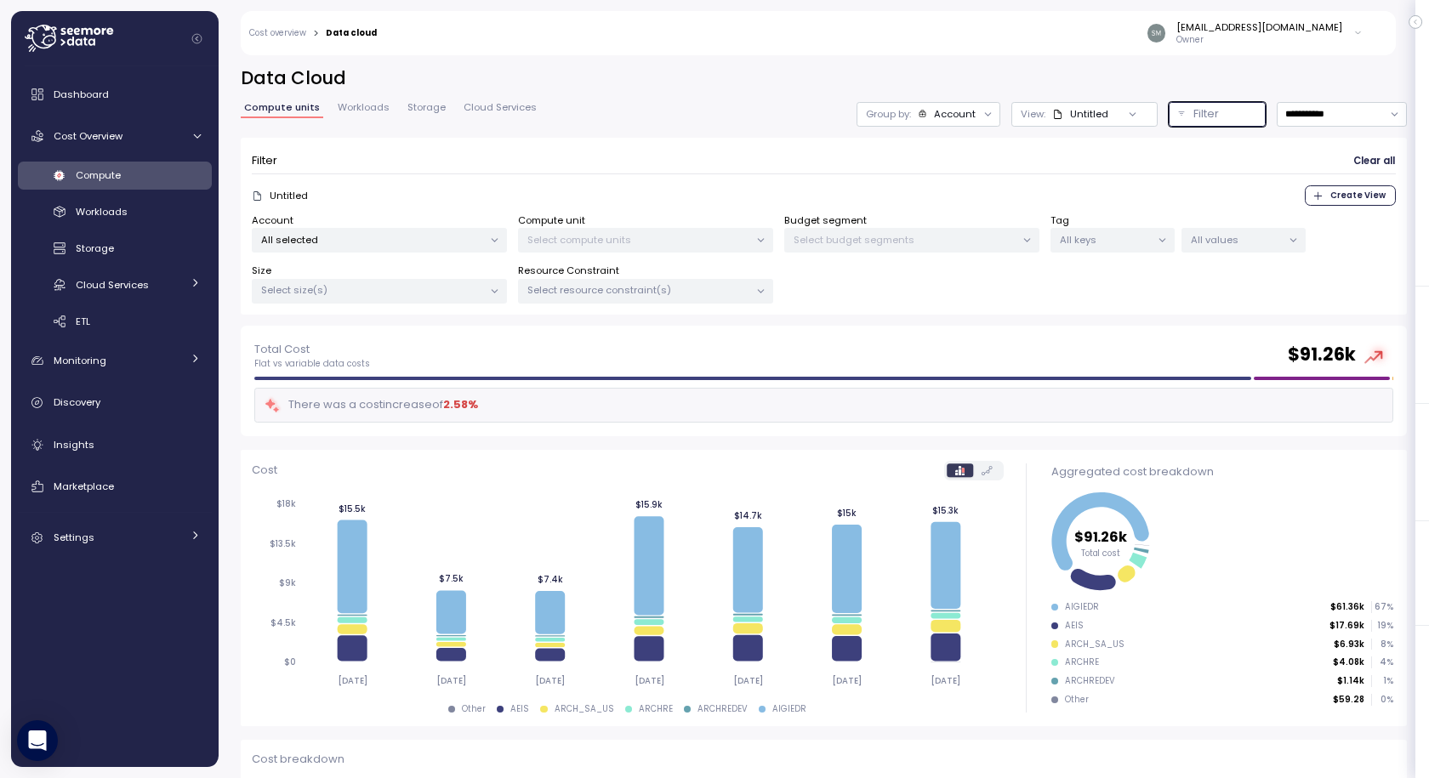
click at [360, 230] on div "All selected" at bounding box center [379, 240] width 255 height 25
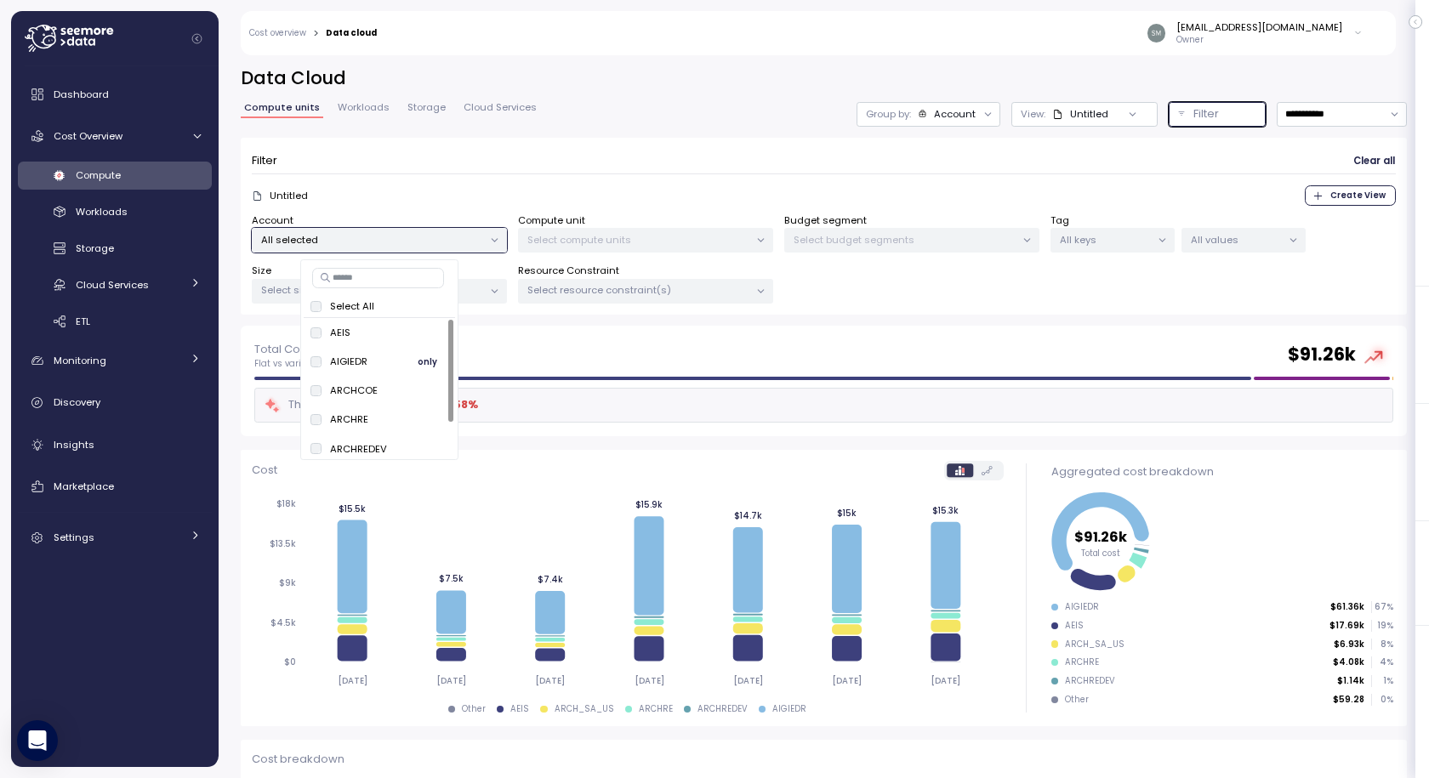
click at [424, 356] on span "only" at bounding box center [428, 361] width 20 height 19
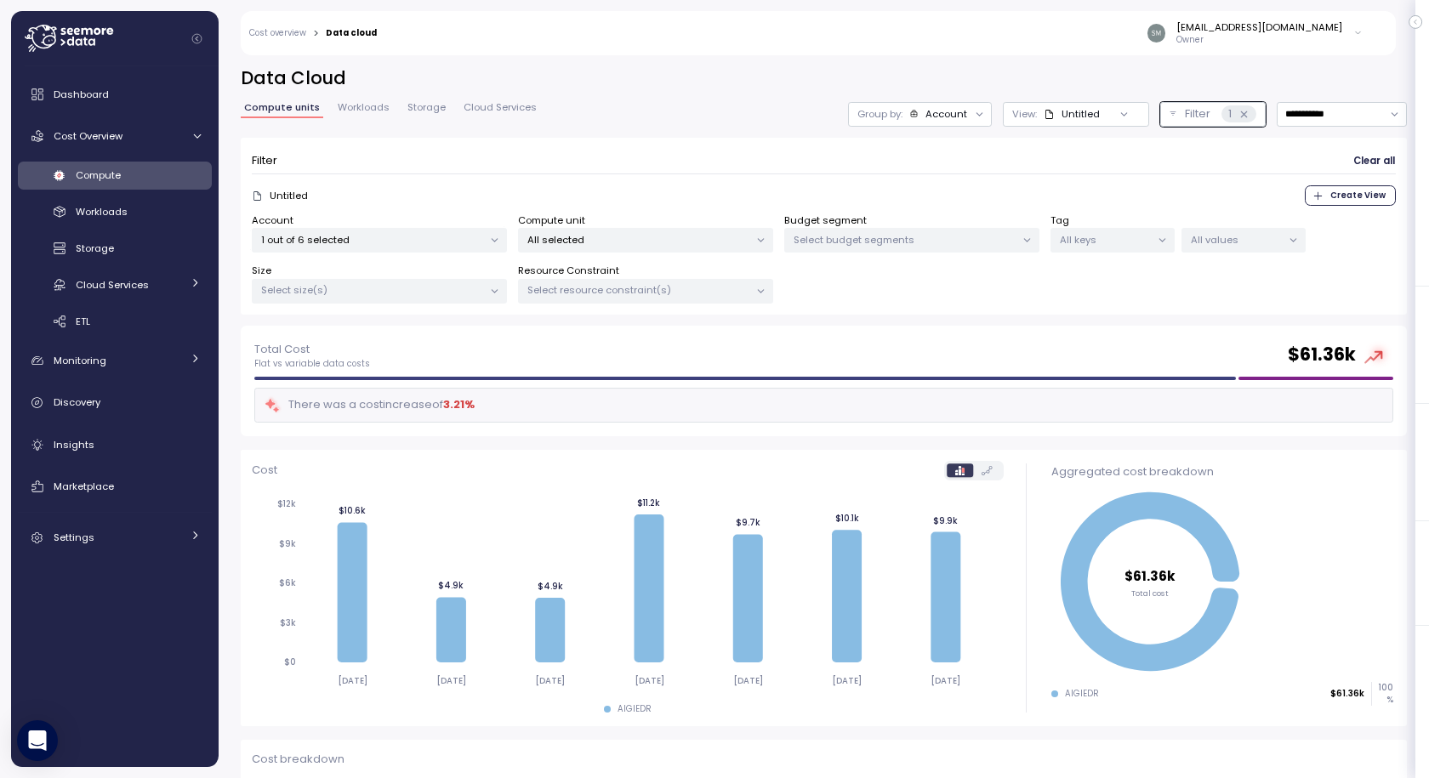
click at [747, 340] on div "Total Cost Flat vs variable data costs $ 61.36k" at bounding box center [823, 355] width 1139 height 31
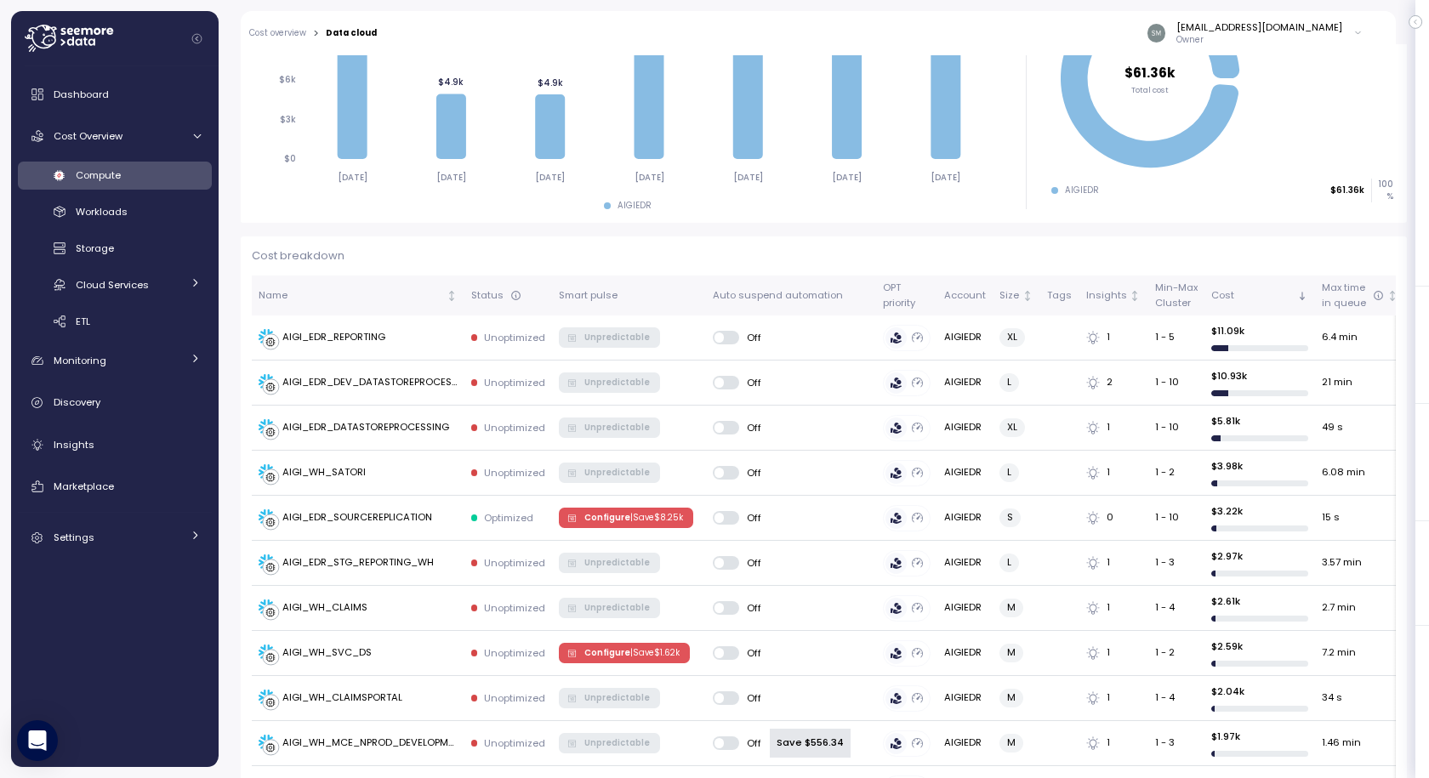
scroll to position [510, 0]
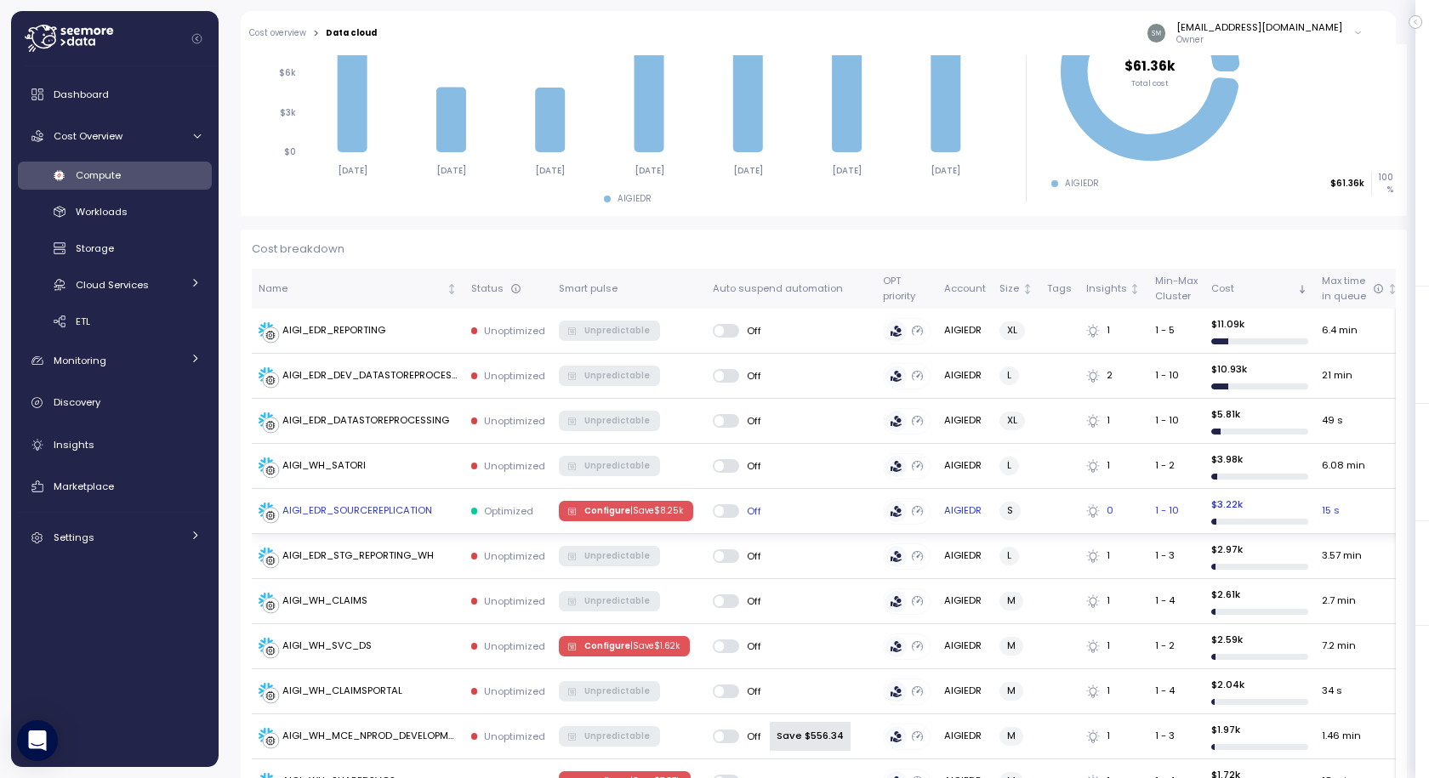
click at [370, 506] on div "AIGI_EDR_SOURCEREPLICATION" at bounding box center [357, 510] width 150 height 15
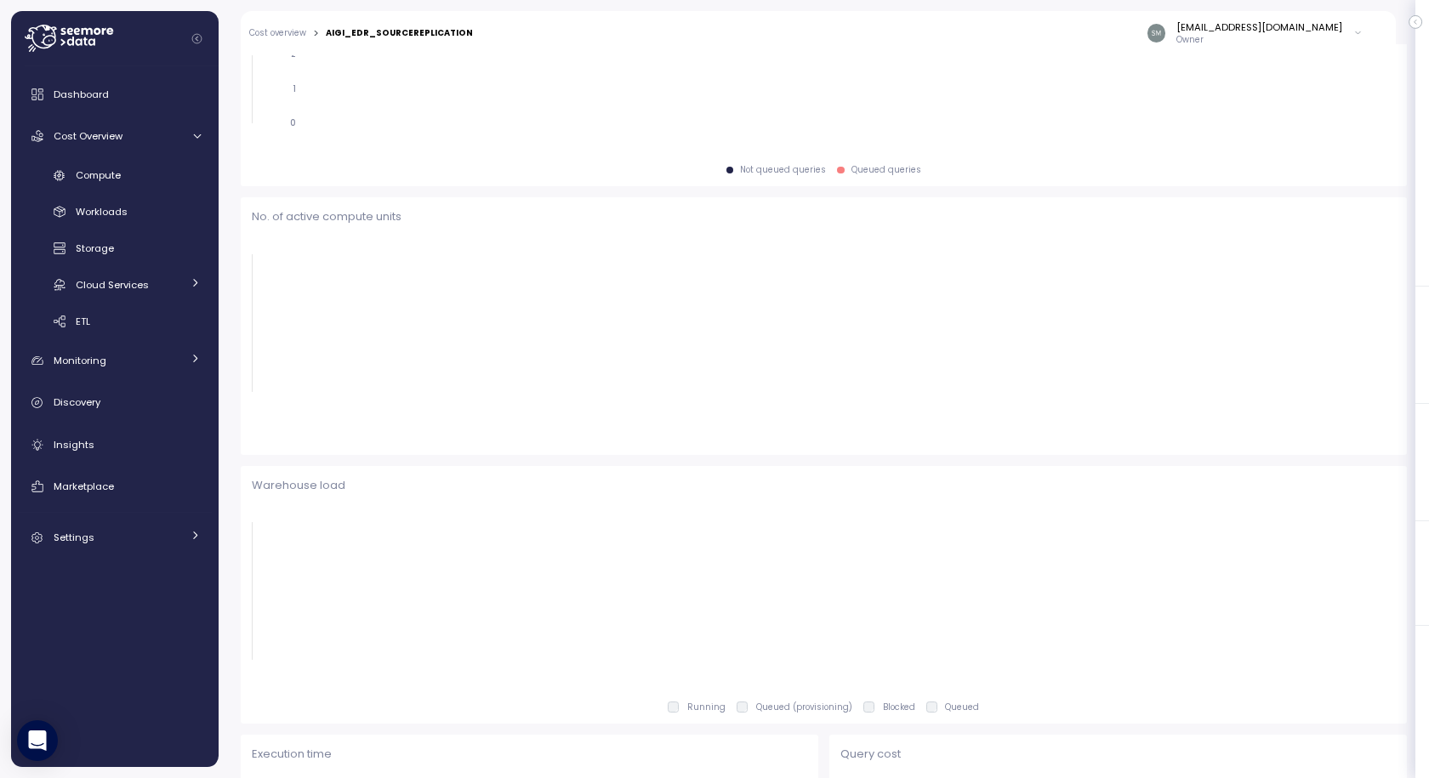
scroll to position [681, 0]
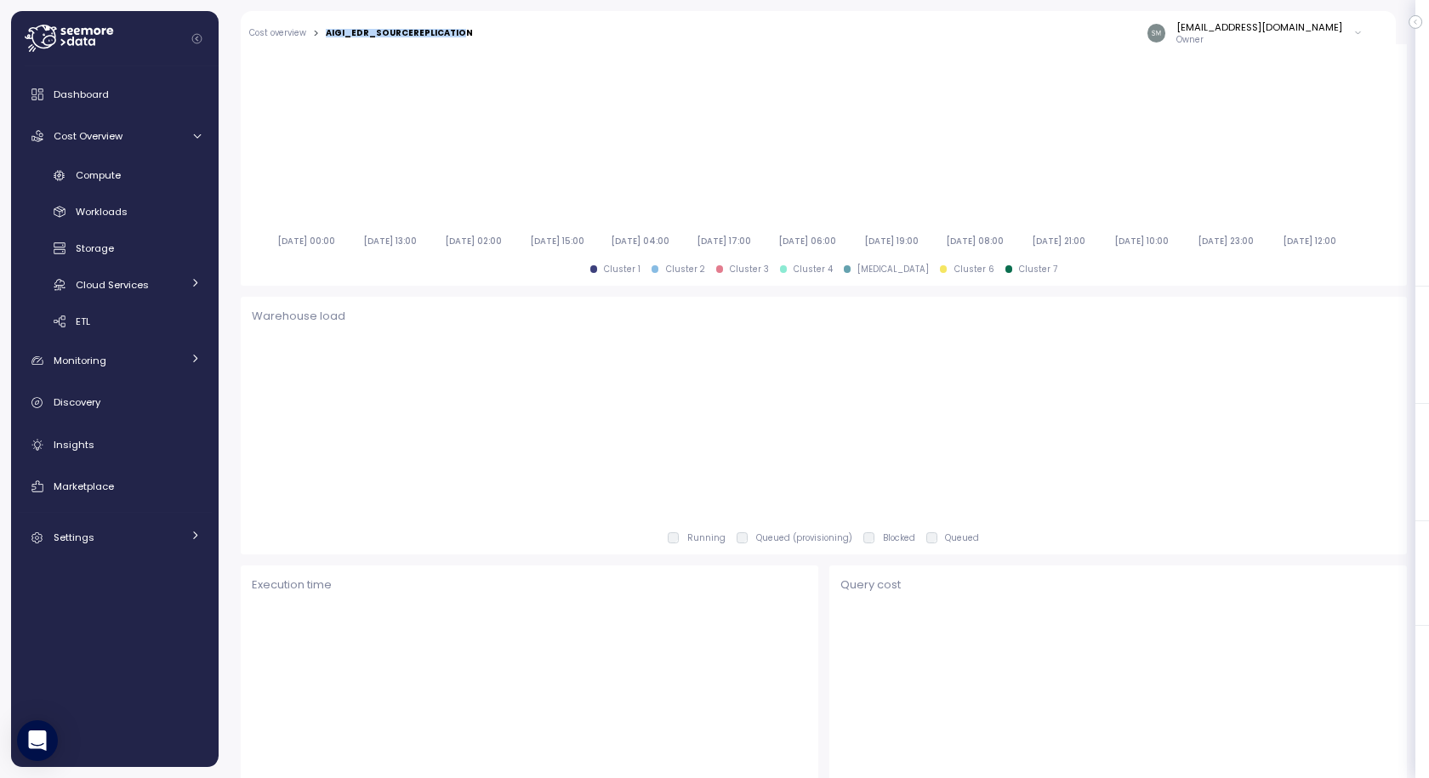
drag, startPoint x: 425, startPoint y: 36, endPoint x: 321, endPoint y: 37, distance: 103.8
click at [321, 37] on div "Cost overview > AIGI_EDR_SOURCEREPLICATION" at bounding box center [361, 33] width 224 height 11
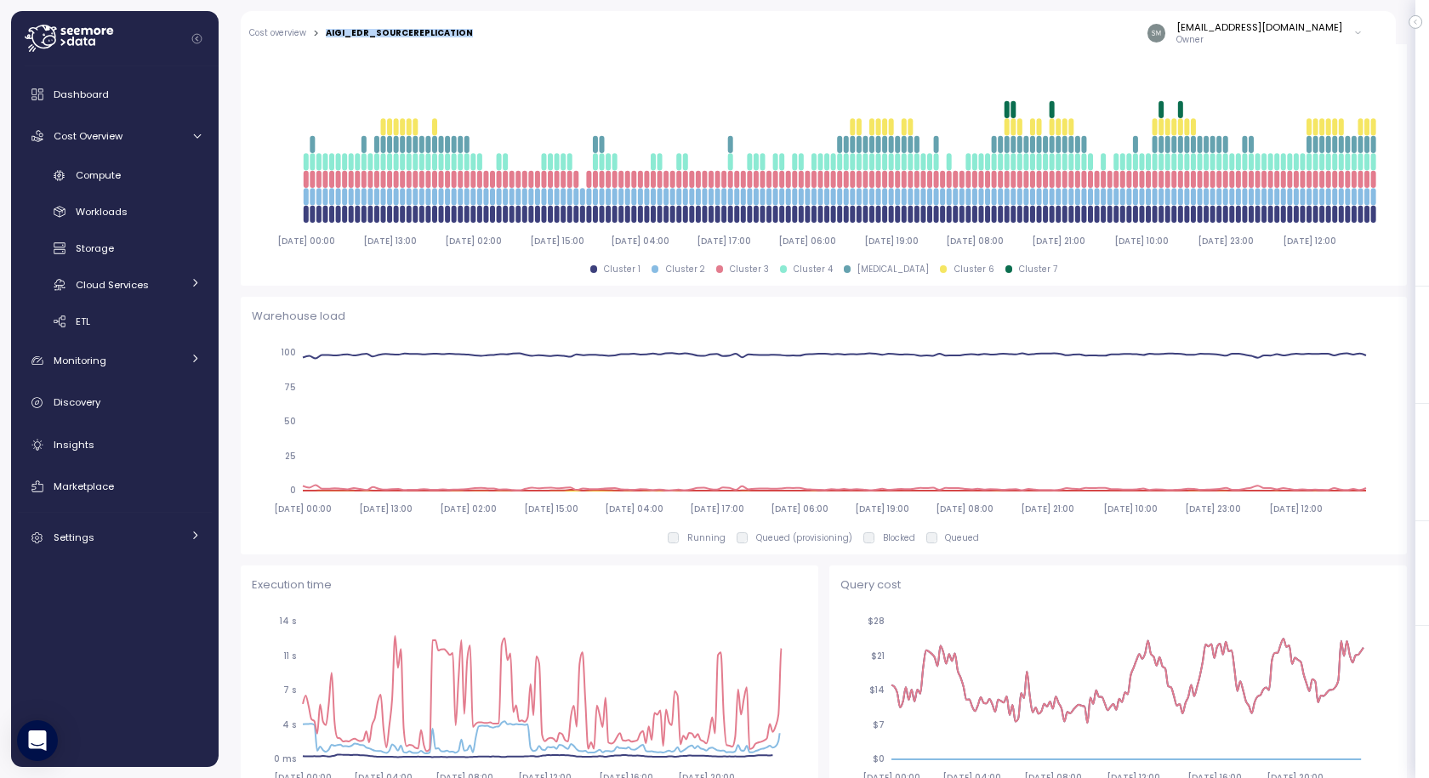
drag, startPoint x: 483, startPoint y: 30, endPoint x: 489, endPoint y: 37, distance: 9.7
click at [327, 33] on div "Cost overview > AIGI_EDR_SOURCEREPLICATION smadda@archinsurance.com Owner" at bounding box center [807, 33] width 1133 height 44
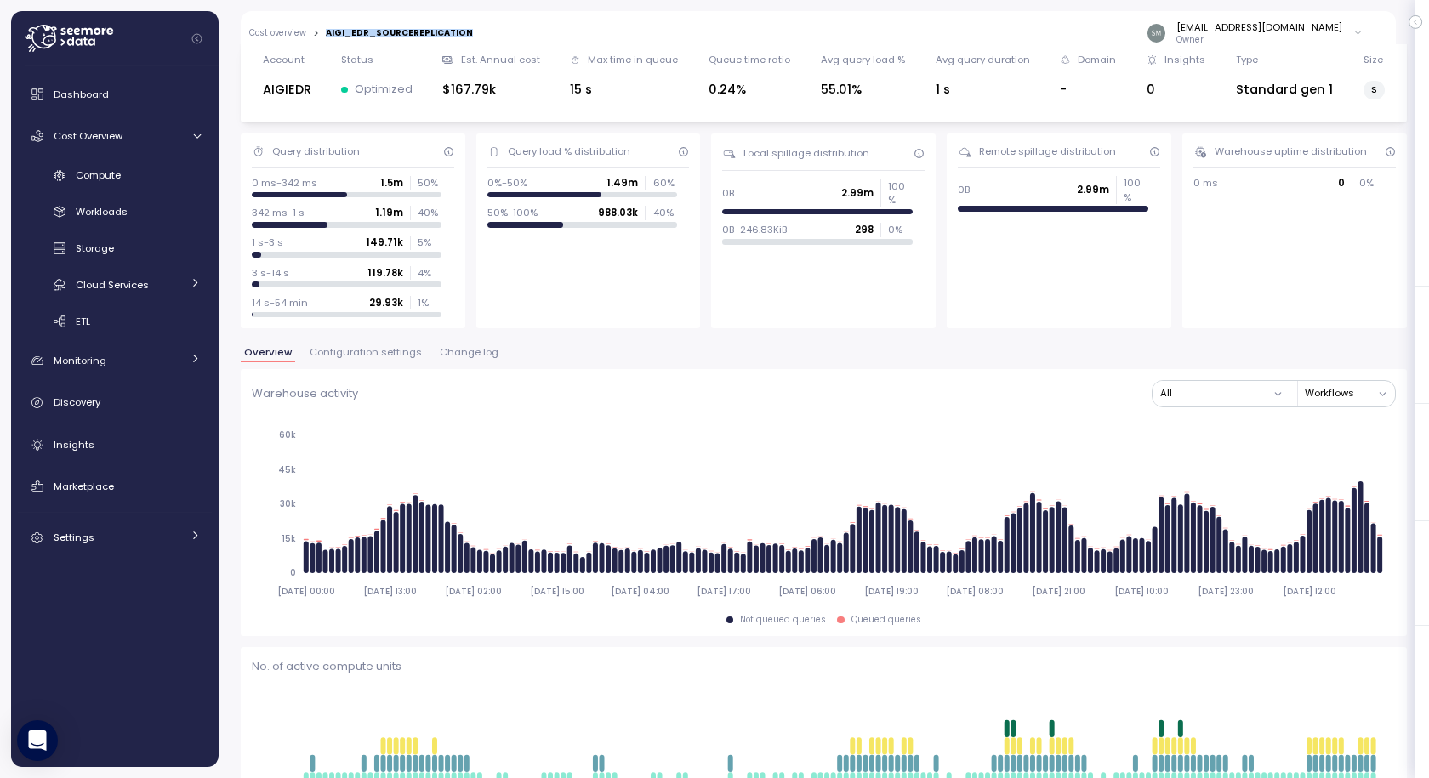
scroll to position [0, 0]
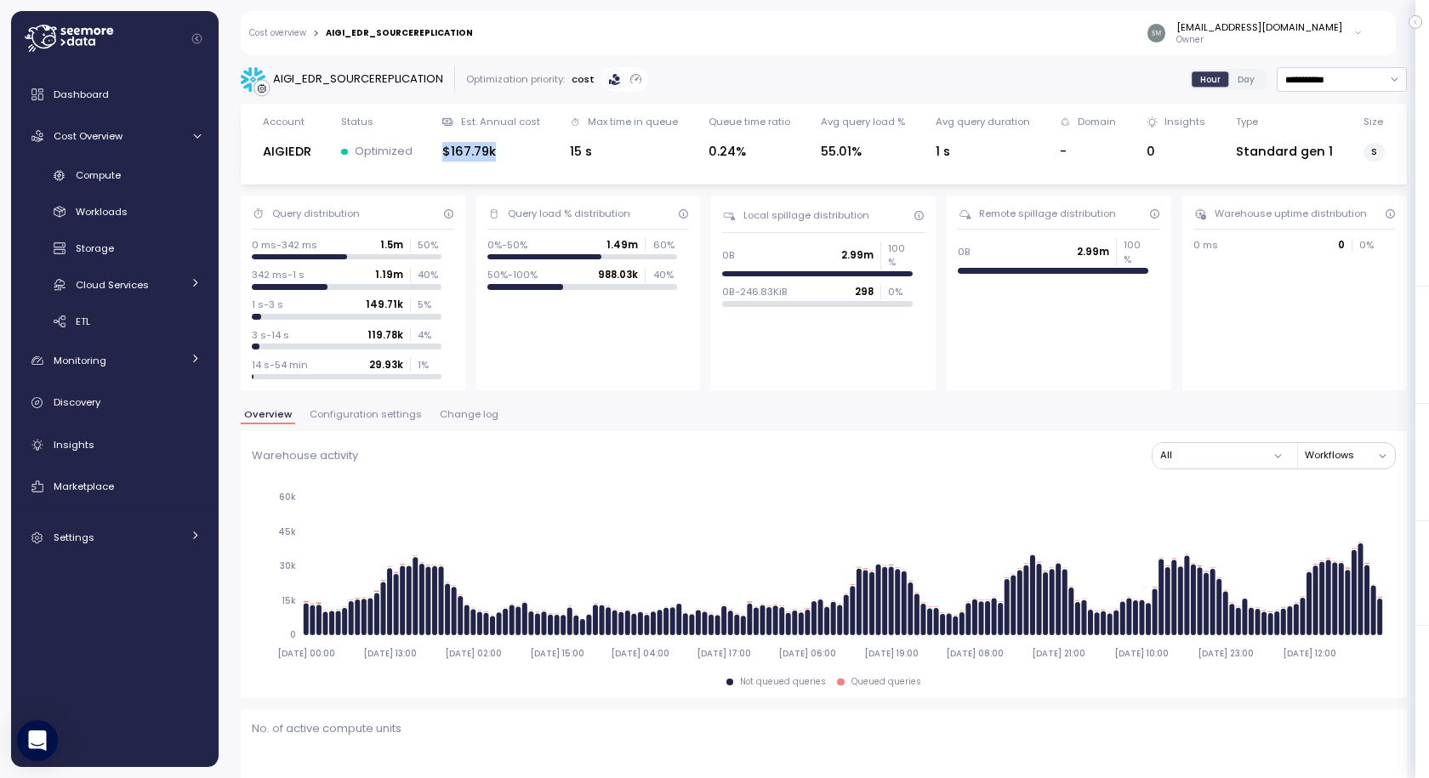
drag, startPoint x: 503, startPoint y: 151, endPoint x: 443, endPoint y: 156, distance: 59.7
click at [443, 156] on div "$167.79k" at bounding box center [490, 152] width 97 height 20
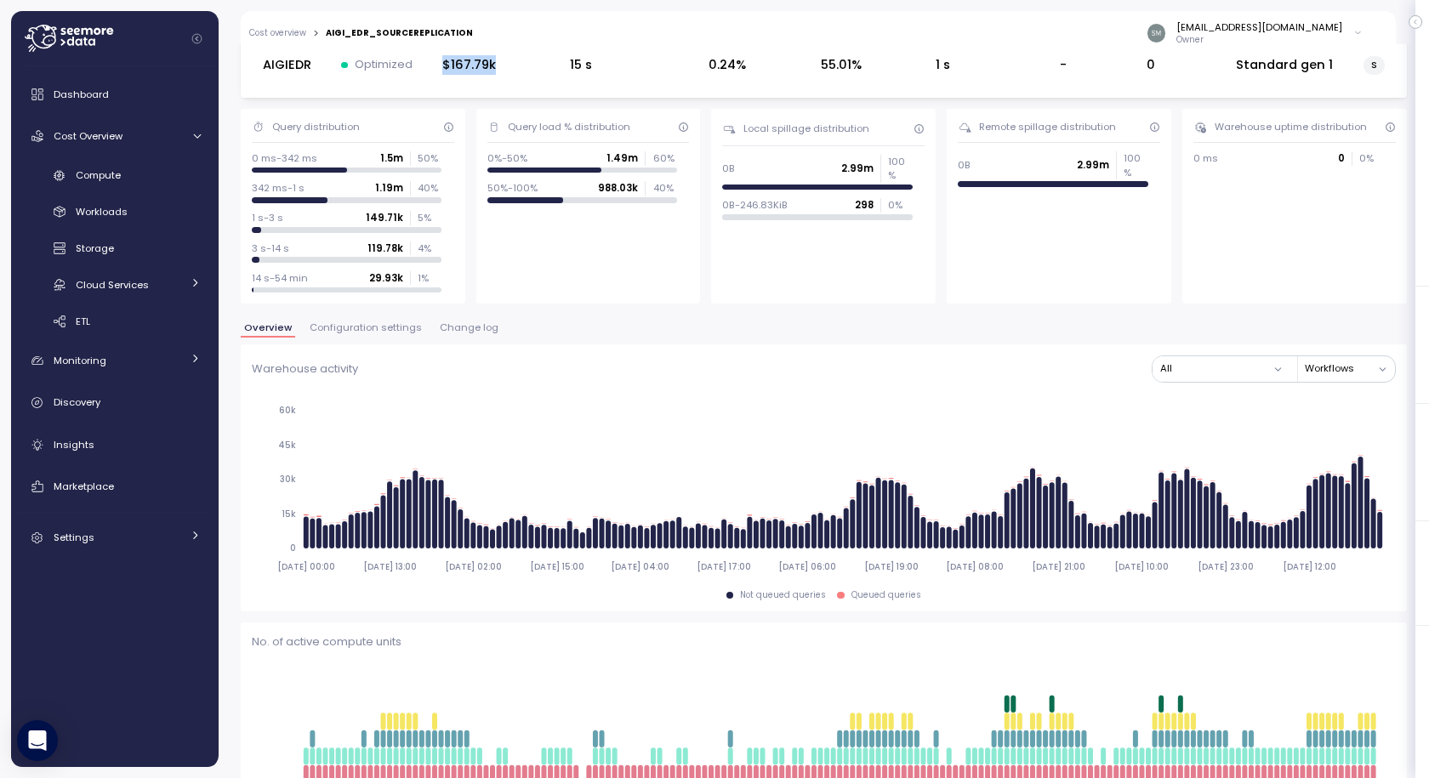
scroll to position [85, 0]
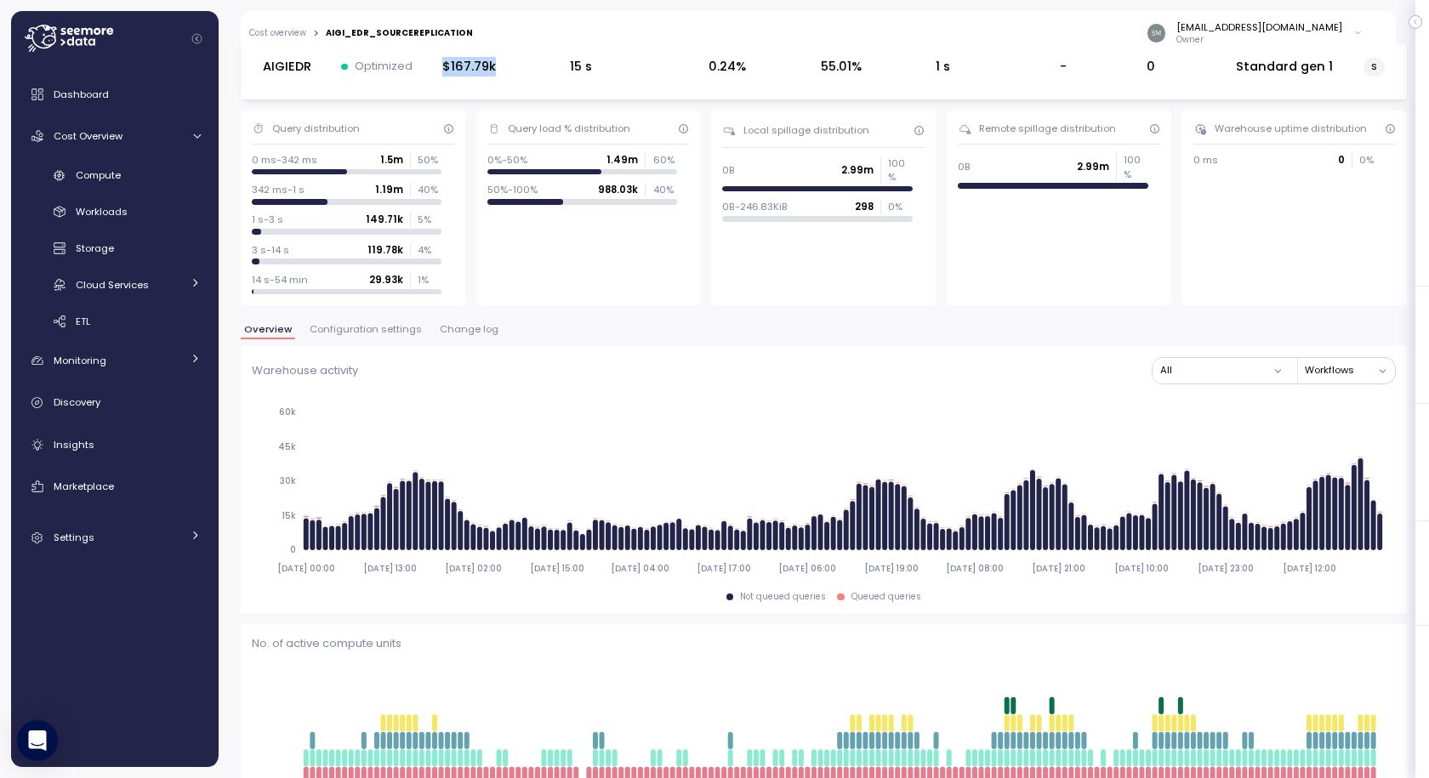
click at [465, 327] on span "Change log" at bounding box center [469, 329] width 59 height 9
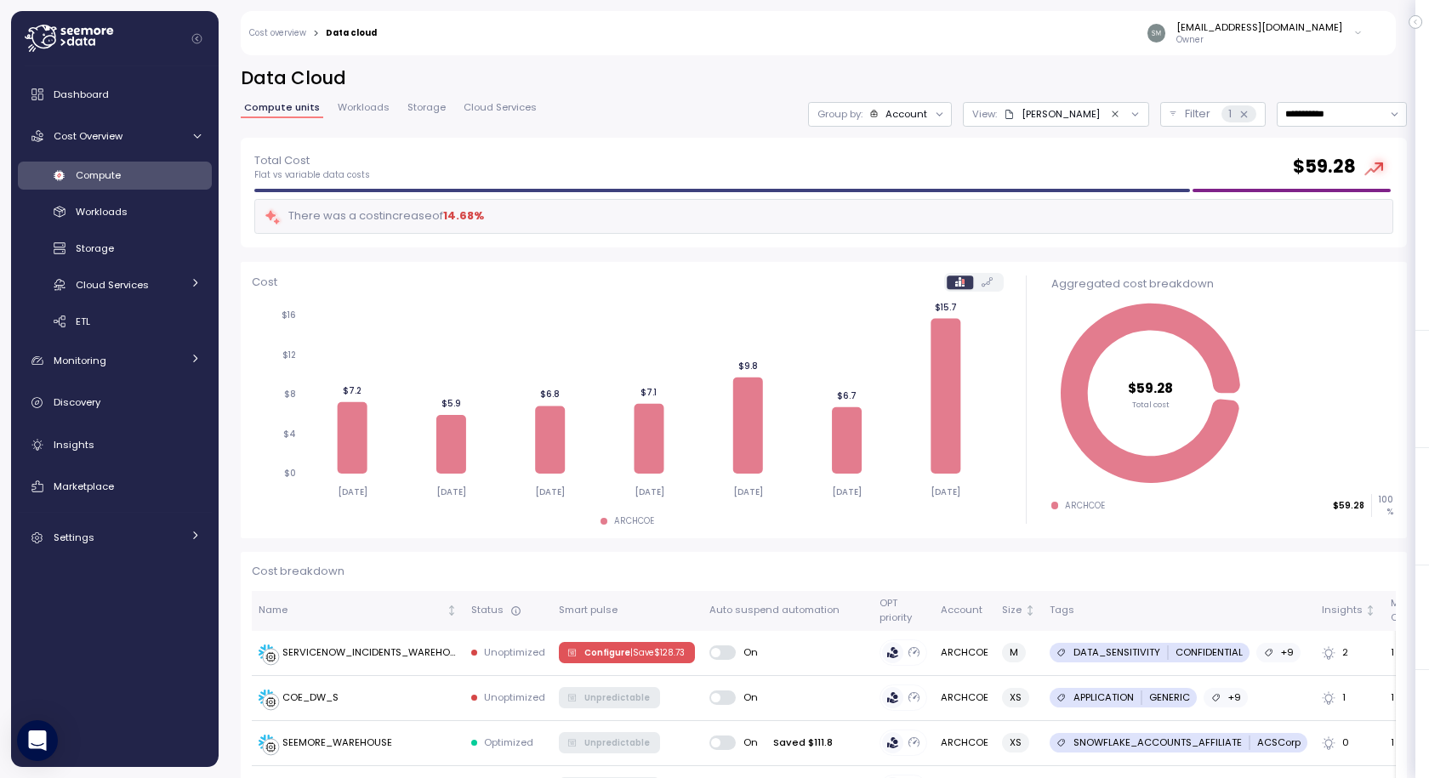
scroll to position [44, 0]
click at [1110, 112] on icon "Clear value" at bounding box center [1115, 114] width 11 height 11
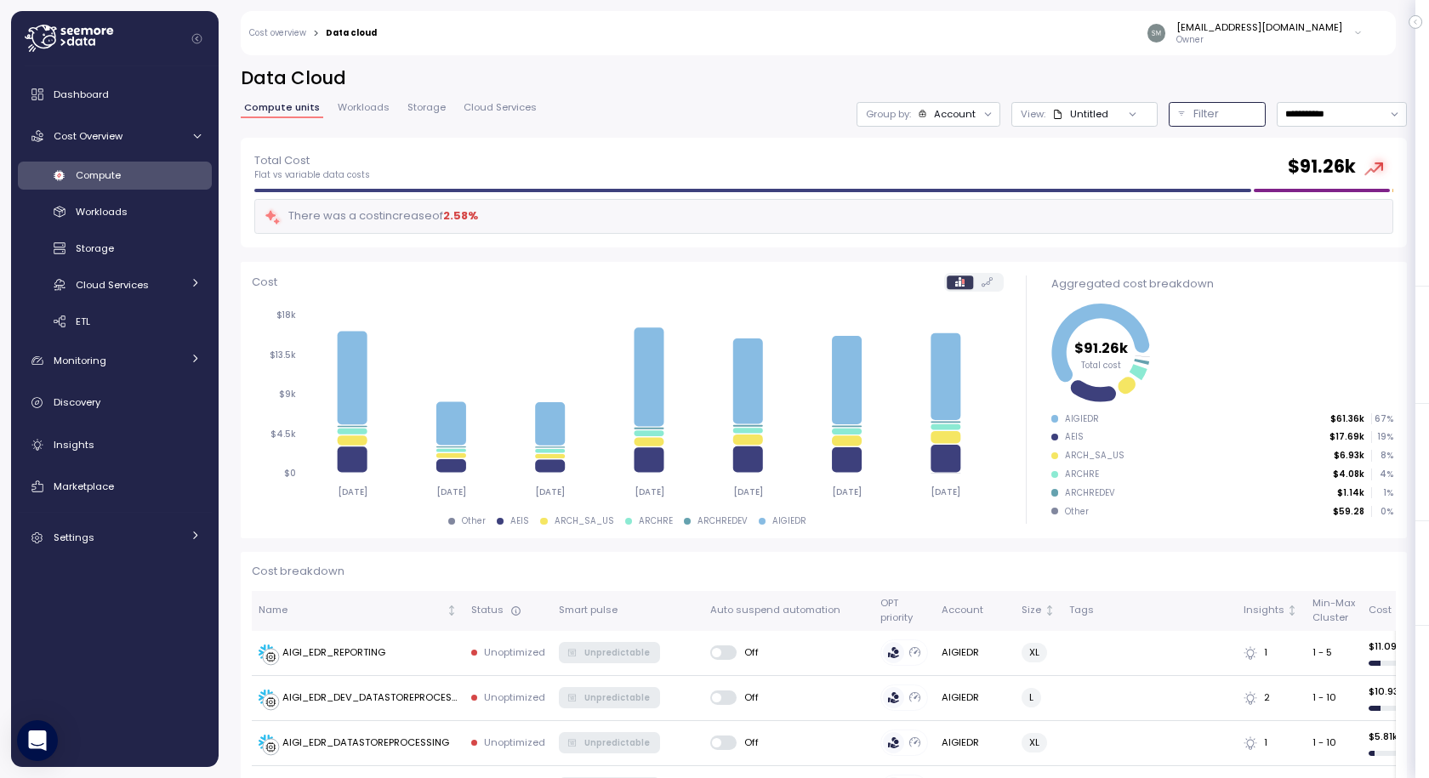
click at [1193, 113] on p "Filter" at bounding box center [1206, 113] width 26 height 17
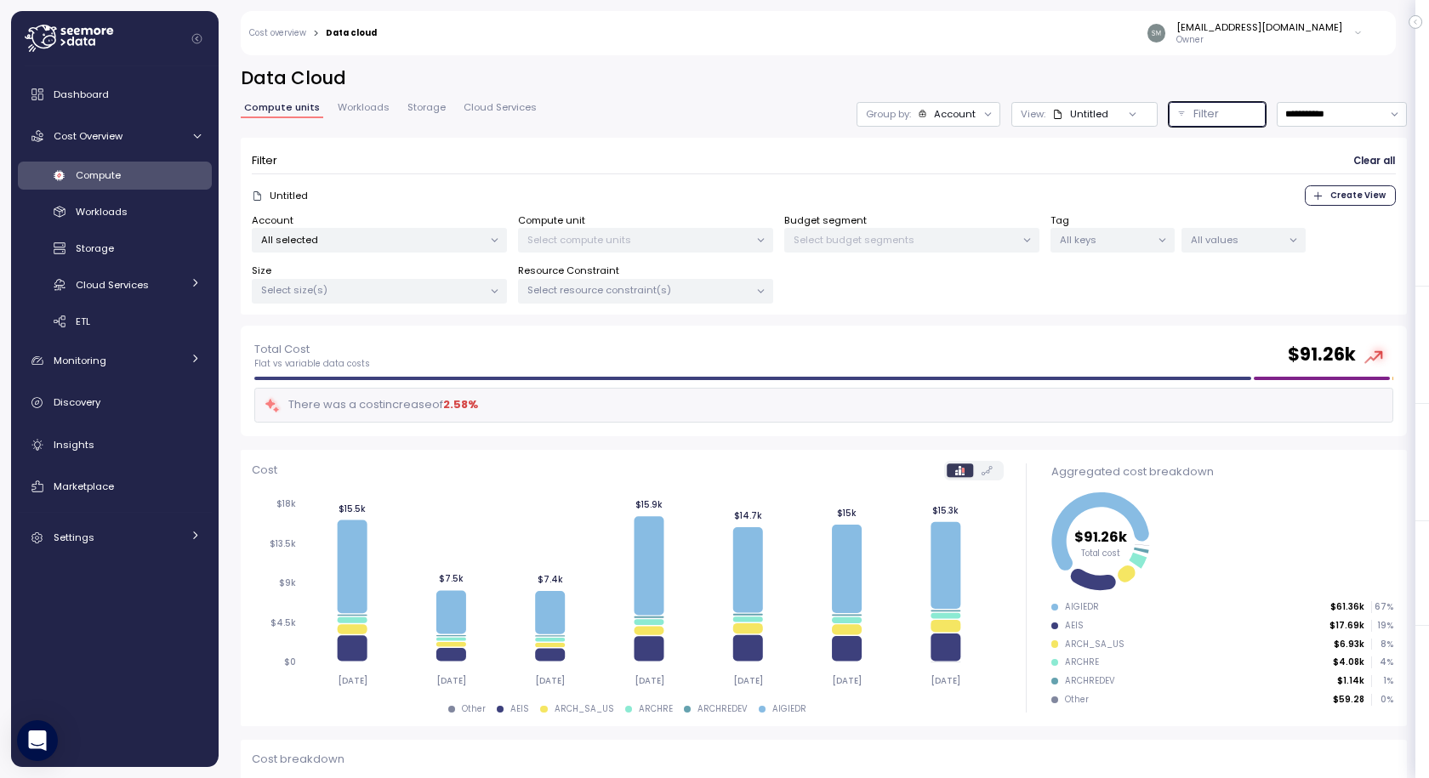
click at [407, 246] on p "All selected" at bounding box center [372, 240] width 222 height 14
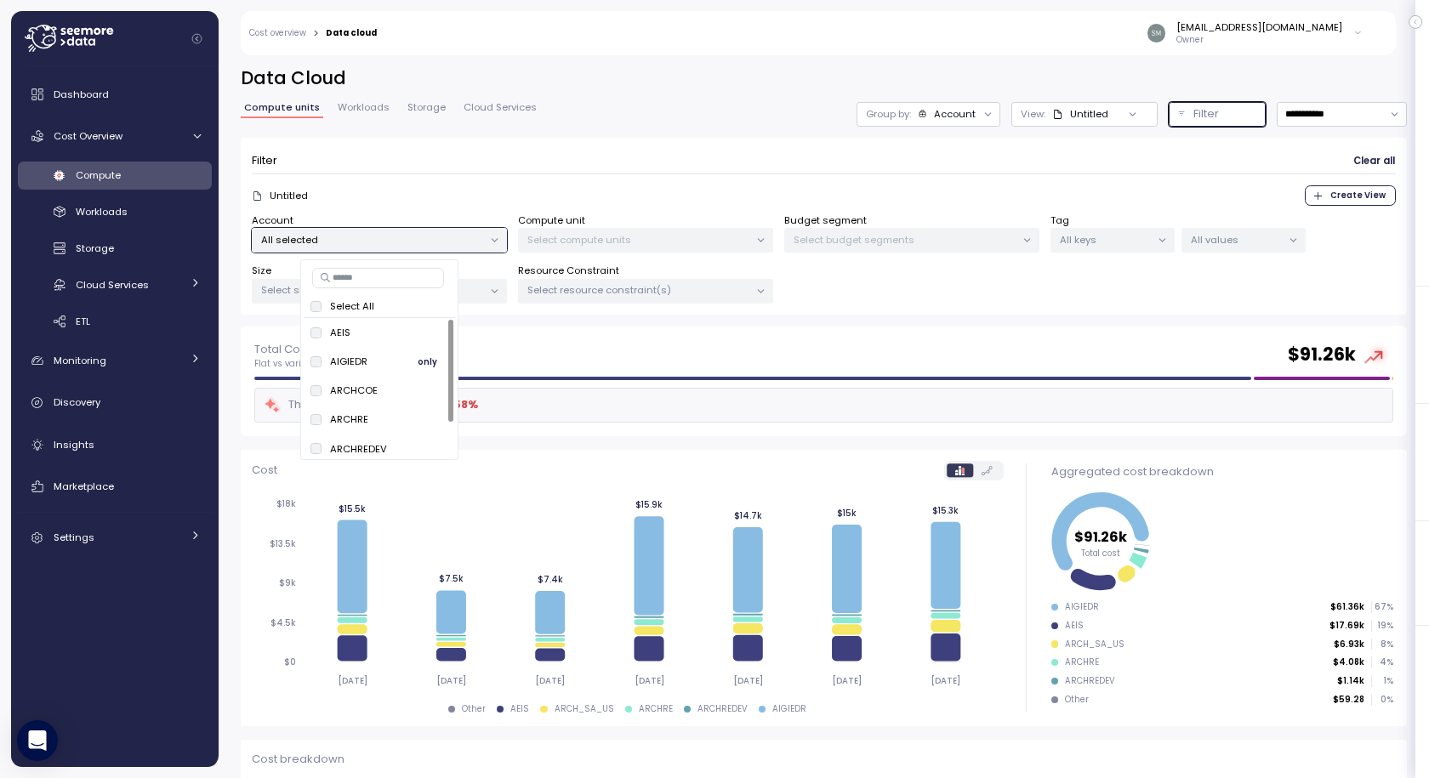
click at [415, 363] on button "only" at bounding box center [427, 361] width 41 height 20
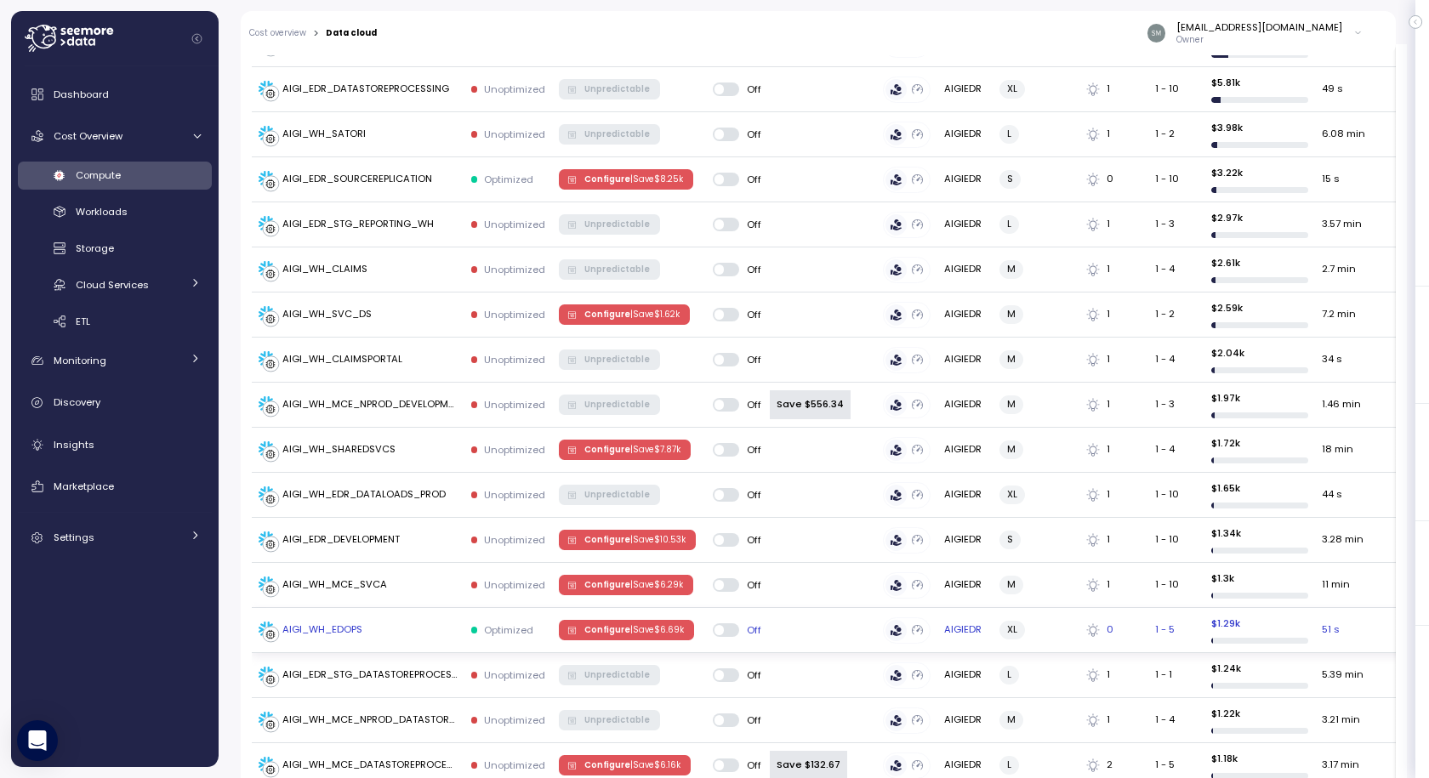
scroll to position [850, 0]
